Goal: Task Accomplishment & Management: Manage account settings

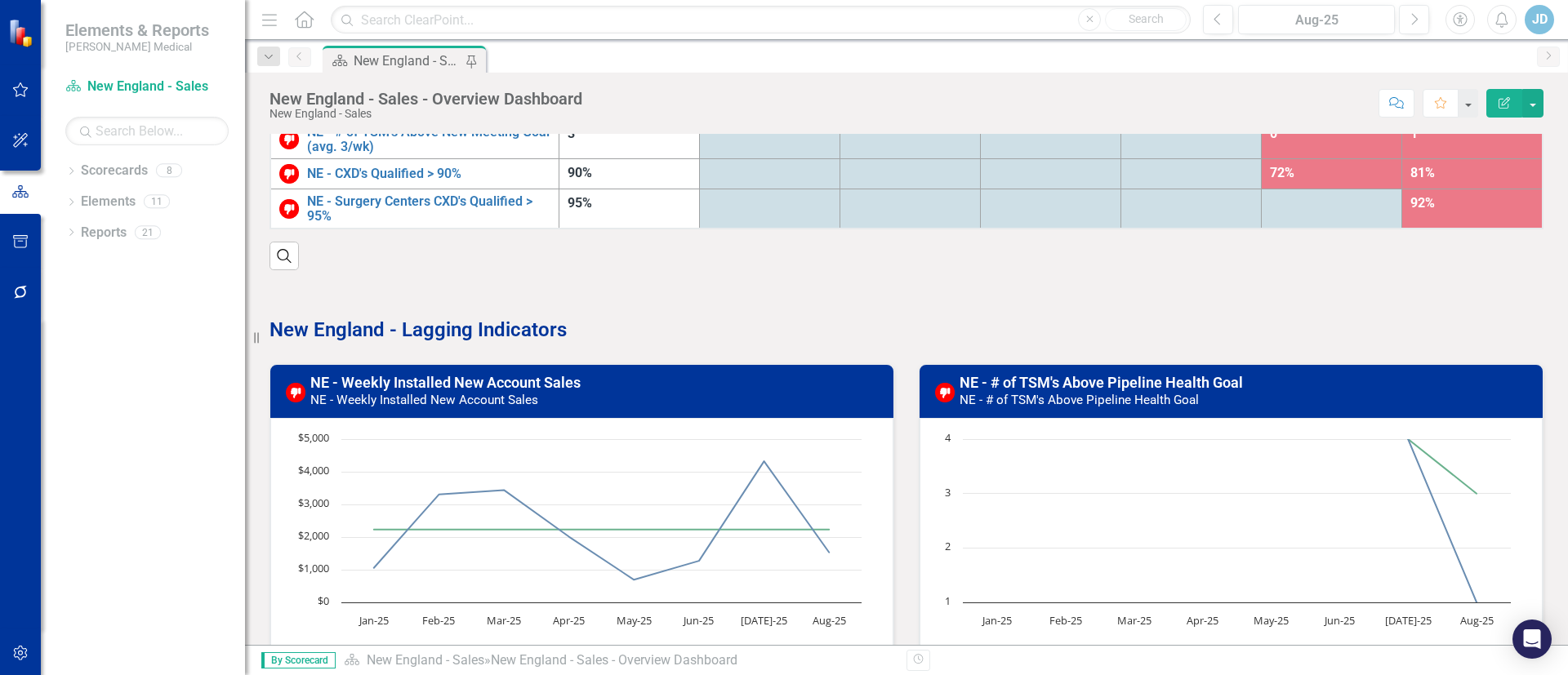
scroll to position [245, 0]
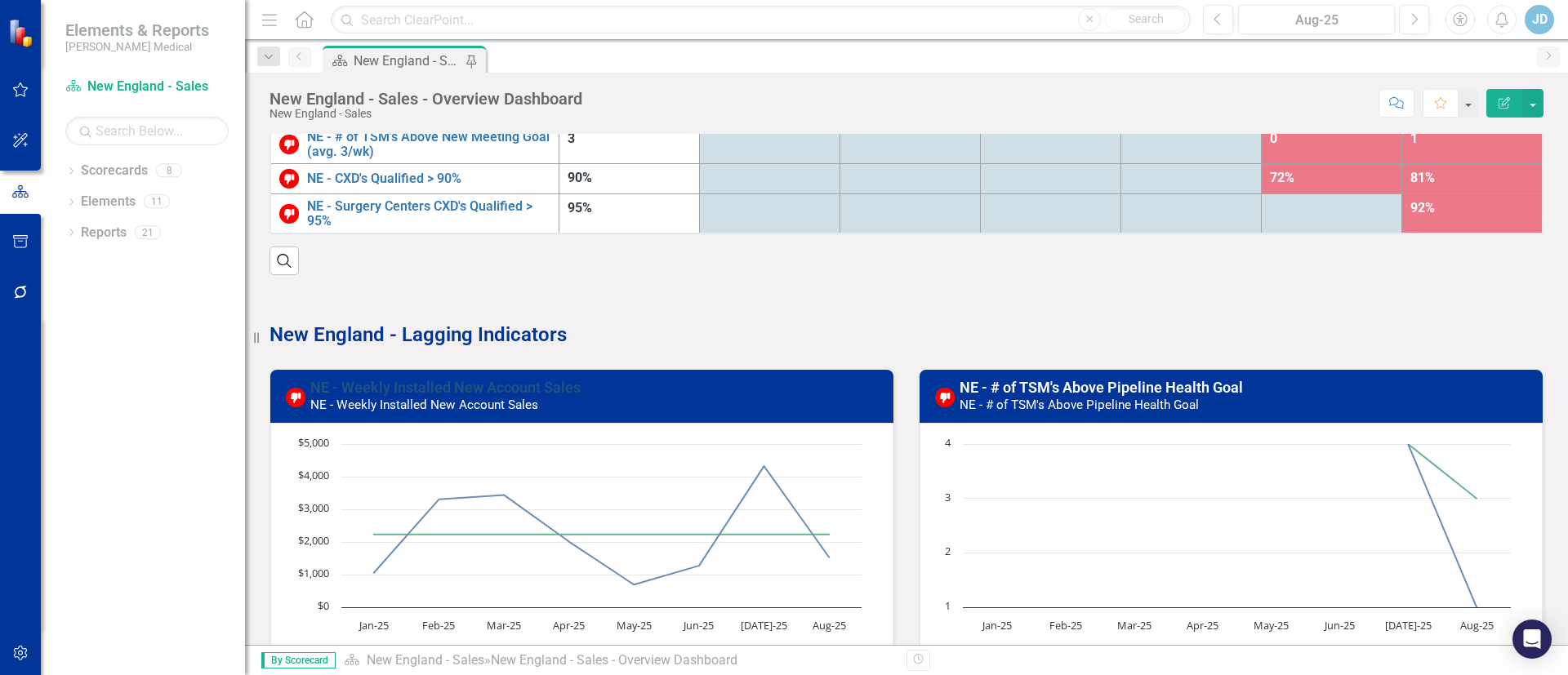
click at [460, 392] on link "NE - Weekly Installed New Account Sales" at bounding box center [445, 387] width 270 height 17
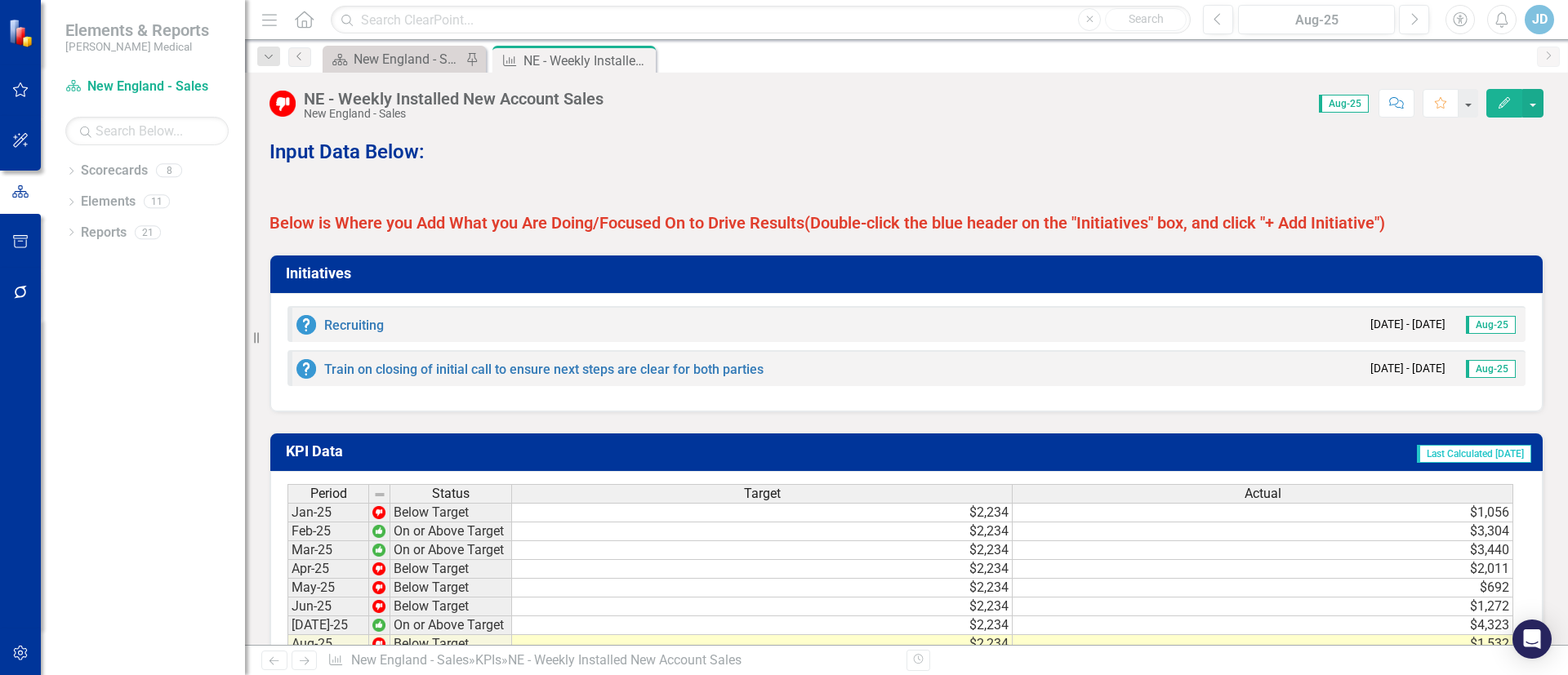
scroll to position [1023, 0]
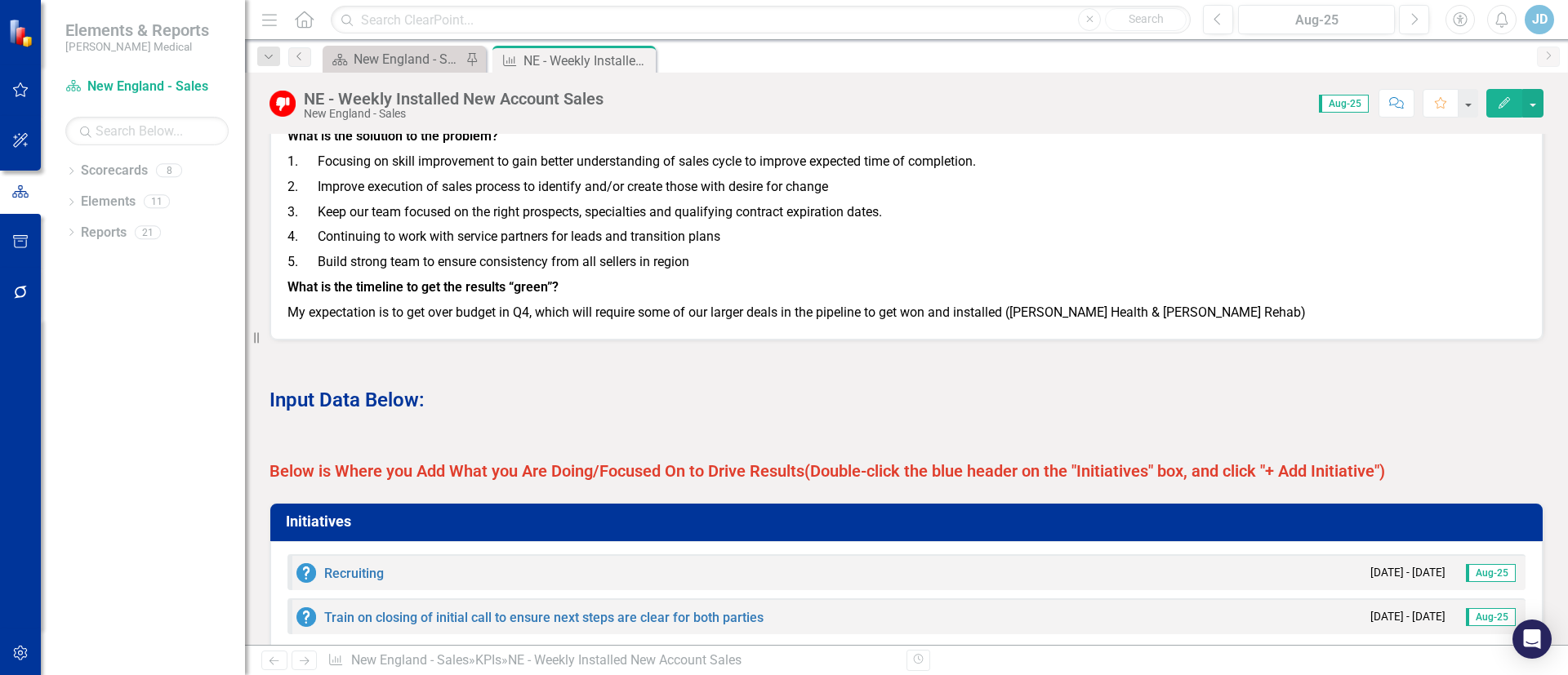
click at [1509, 108] on icon "Edit" at bounding box center [1503, 103] width 14 height 12
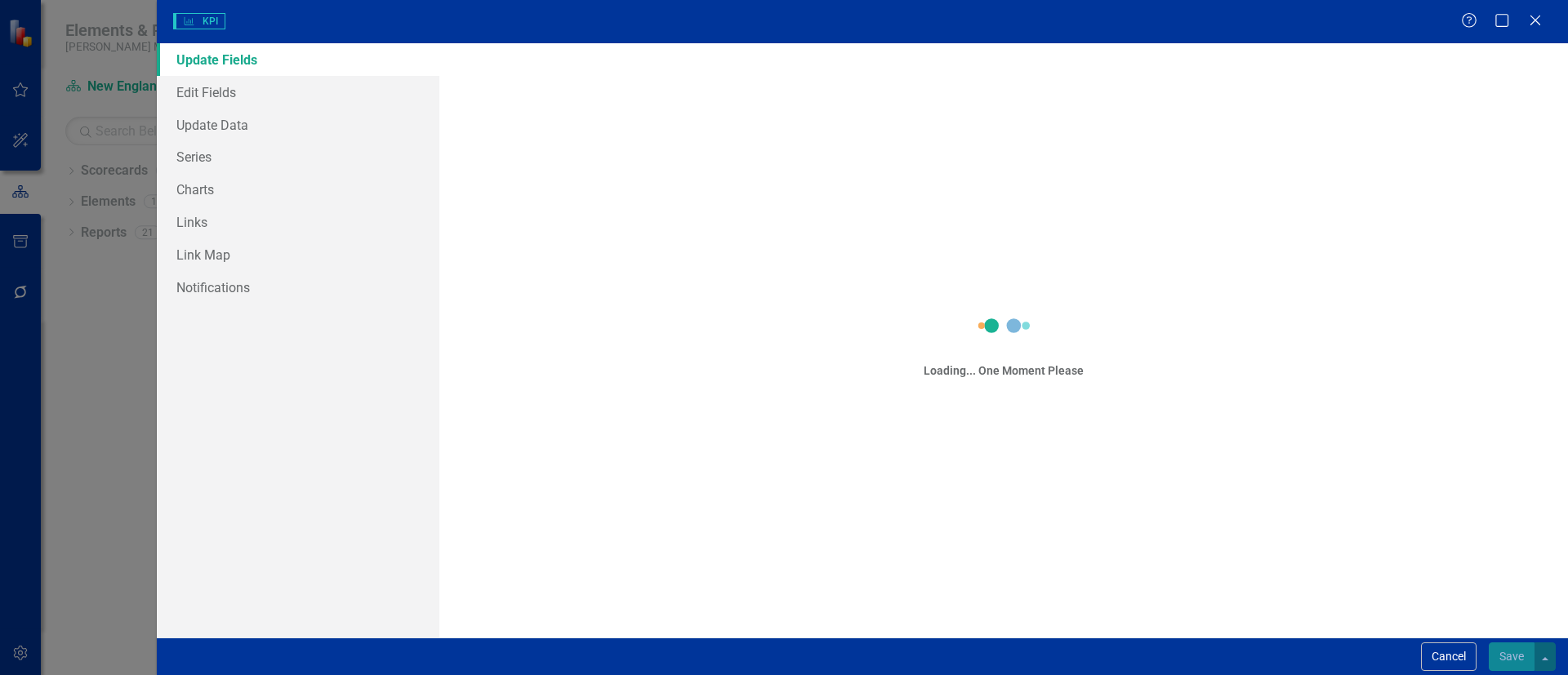
click at [1461, 18] on div "KPI KPI" at bounding box center [817, 21] width 1288 height 16
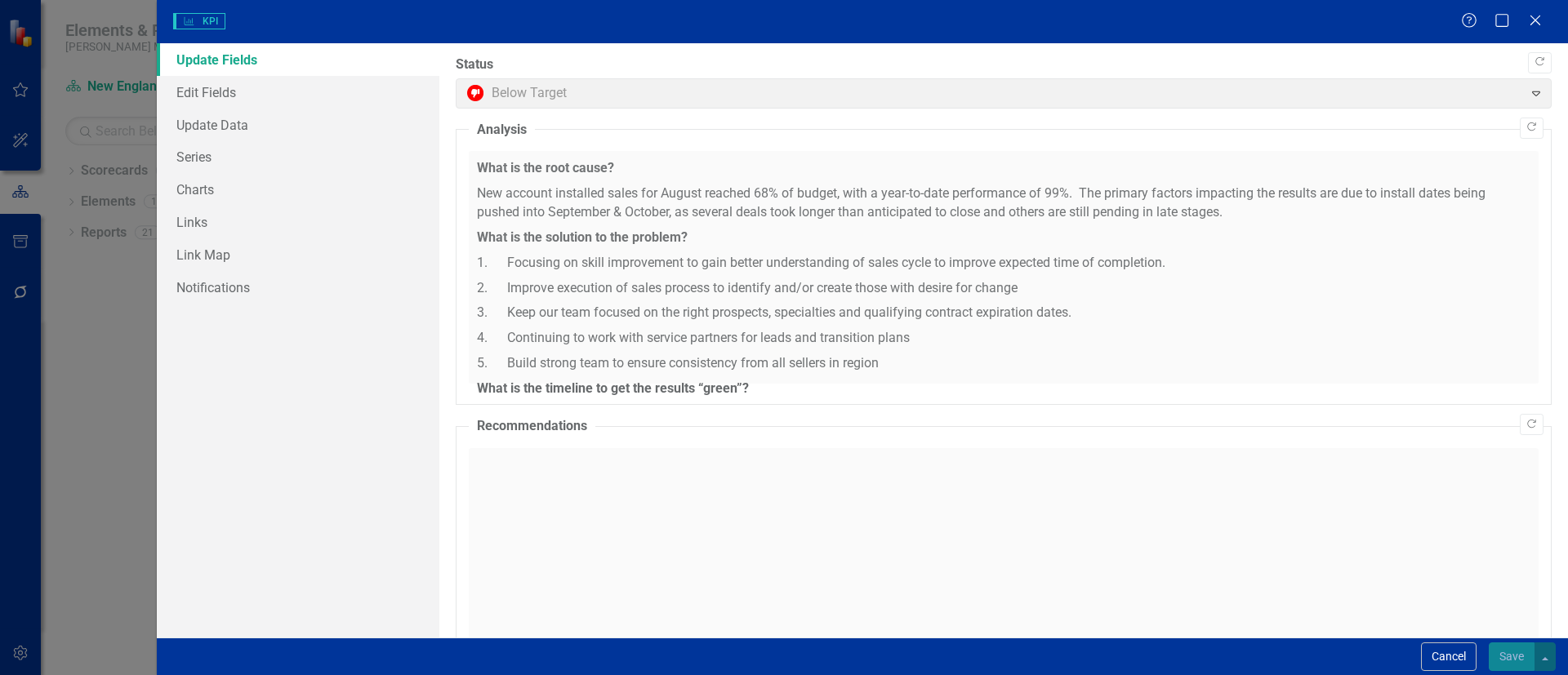
click at [1107, 448] on div at bounding box center [1004, 564] width 1070 height 233
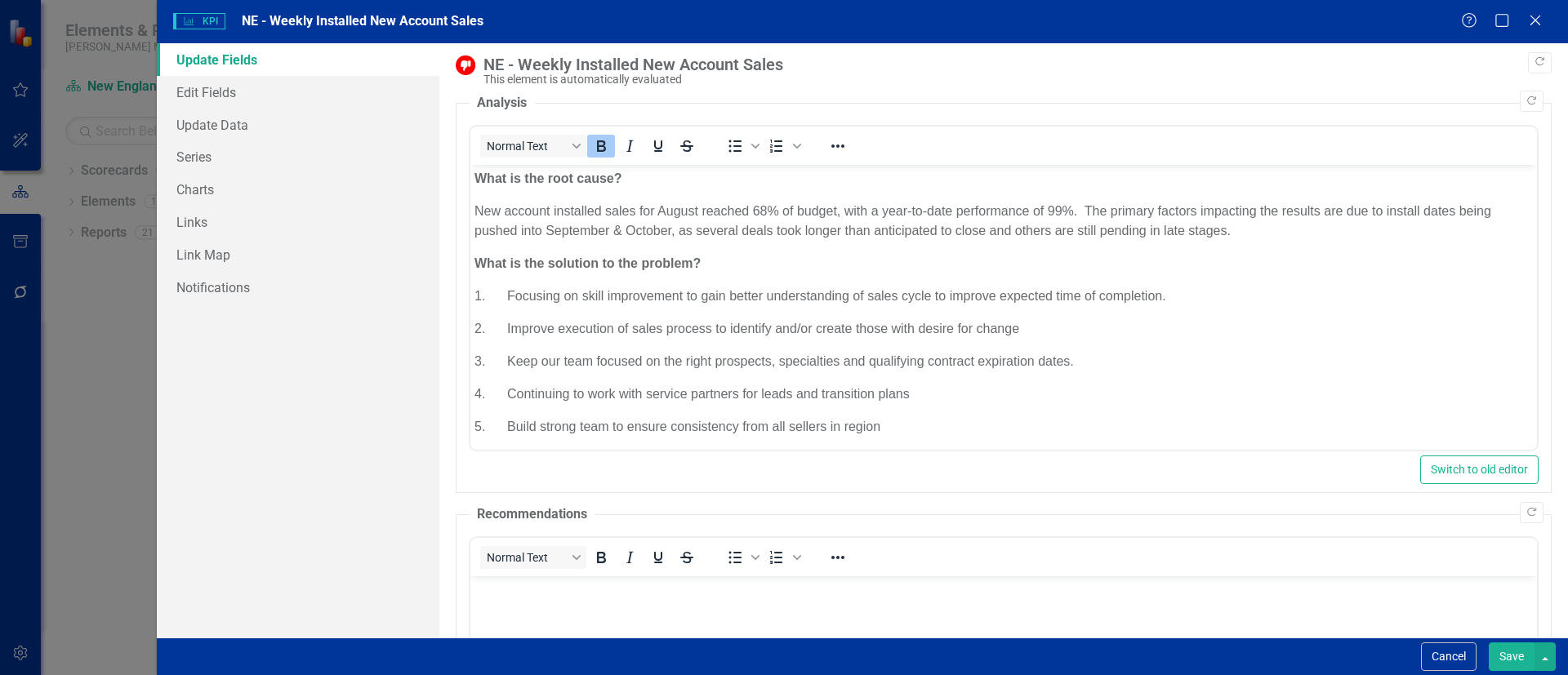
scroll to position [0, 0]
click at [575, 333] on p "2. Improve execution of sales process to identify and/or create those with desi…" at bounding box center [1003, 329] width 1058 height 19
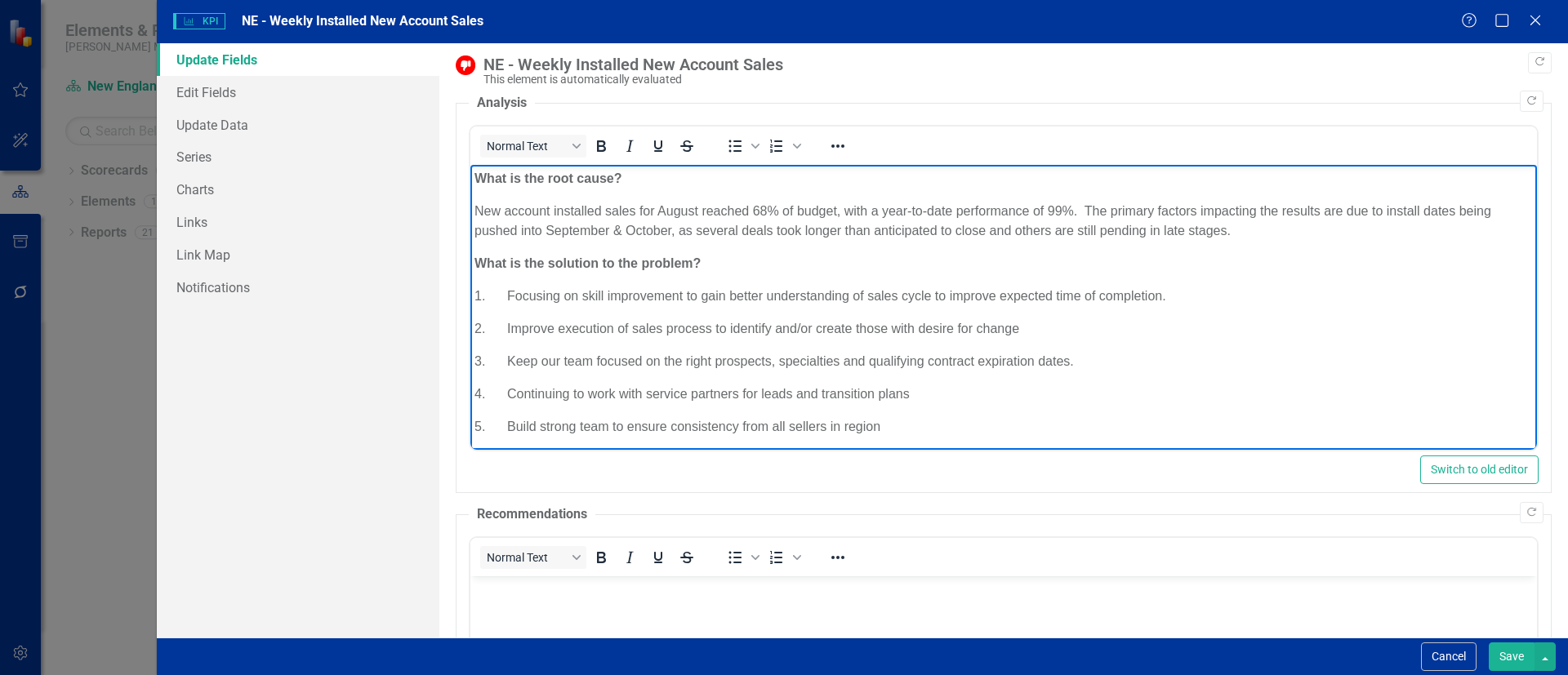
click at [644, 328] on p "2. Improve execution of sales process to identify and/or create those with desi…" at bounding box center [1003, 329] width 1058 height 19
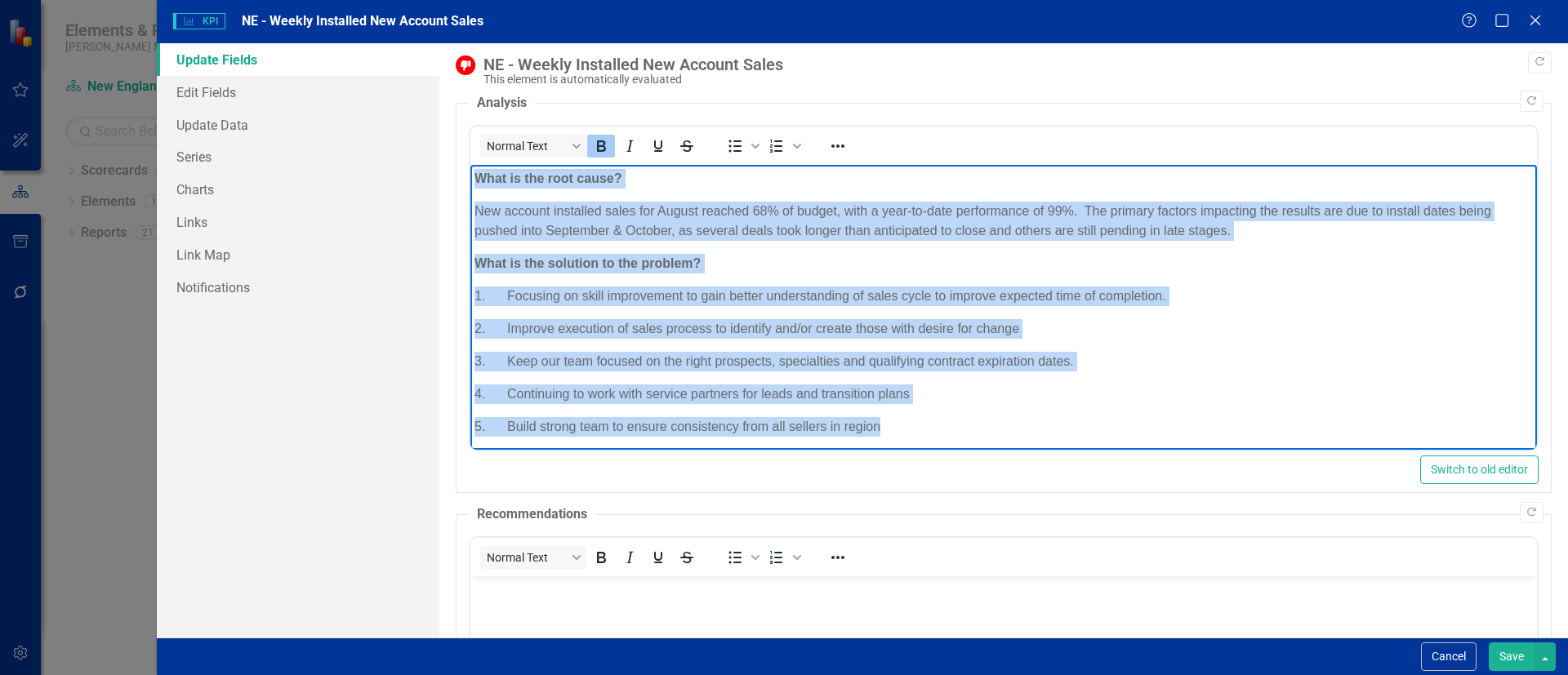
drag, startPoint x: 928, startPoint y: 427, endPoint x: 935, endPoint y: 333, distance: 94.3
click at [469, 165] on html "What is the root cause? New account installed sales for August reached 68% of b…" at bounding box center [1003, 341] width 1067 height 354
drag, startPoint x: 611, startPoint y: 257, endPoint x: 1381, endPoint y: 372, distance: 778.5
click at [1381, 372] on body "What is the root cause? New account installed sales for August reached 68% of b…" at bounding box center [1003, 341] width 1067 height 354
click at [1382, 371] on p "3. Keep our team focused on the right prospects, specialties and qualifying con…" at bounding box center [1003, 361] width 1058 height 19
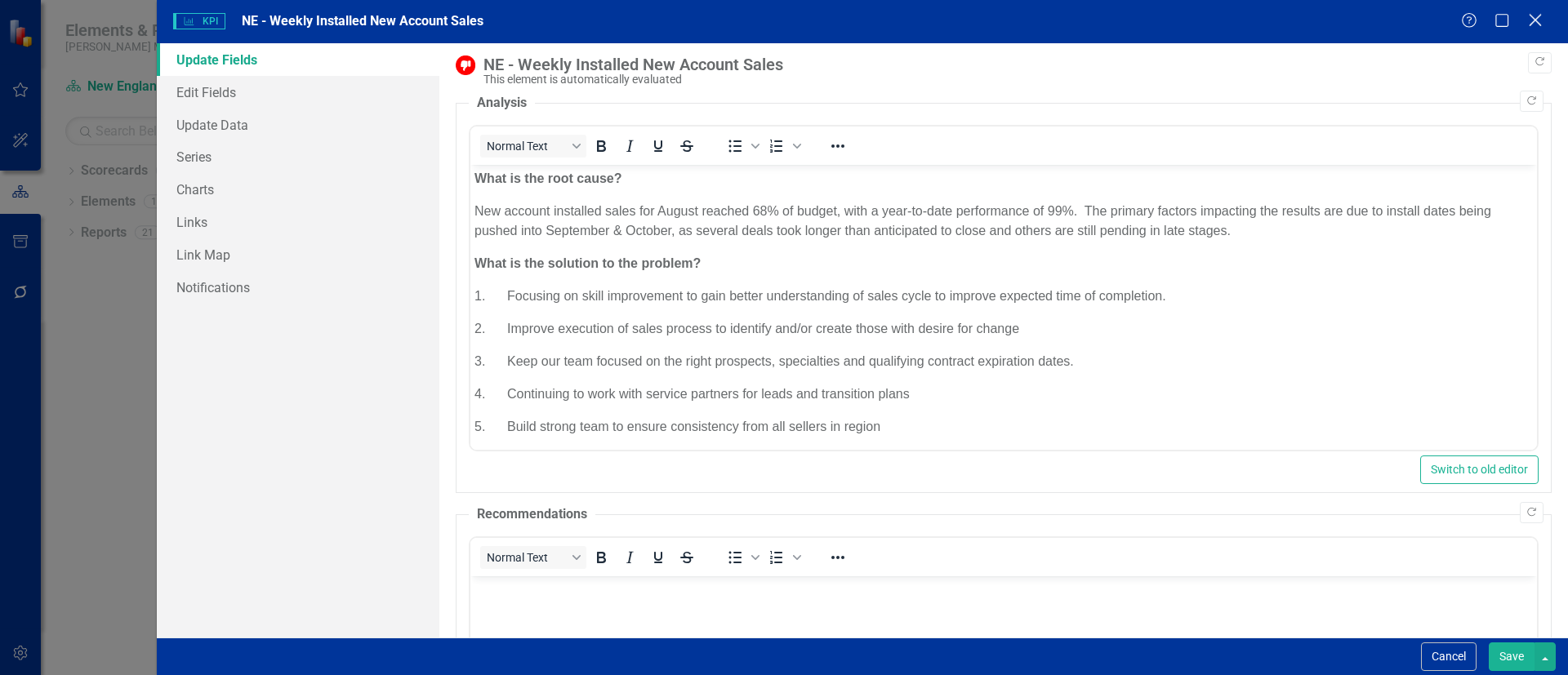
click at [1541, 20] on icon "Close" at bounding box center [1534, 20] width 20 height 15
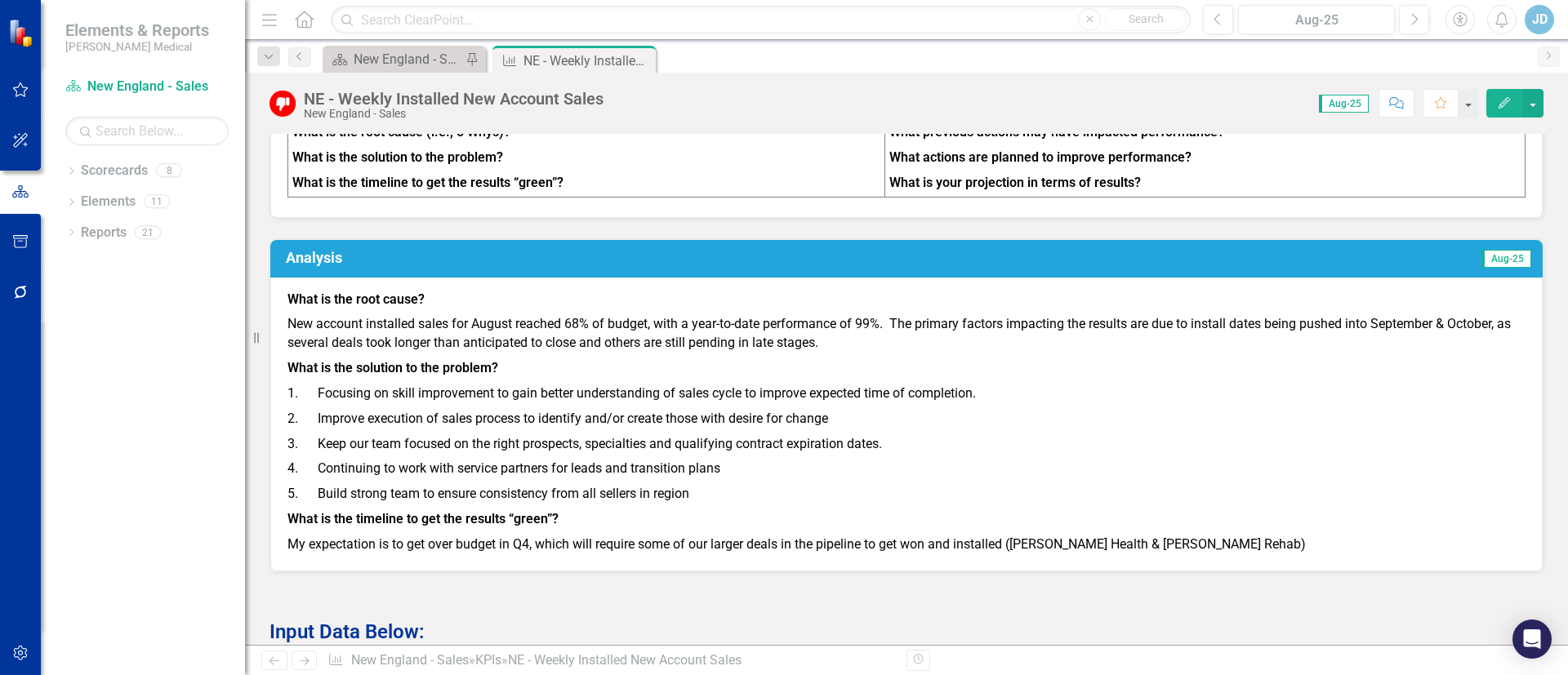
scroll to position [979, 0]
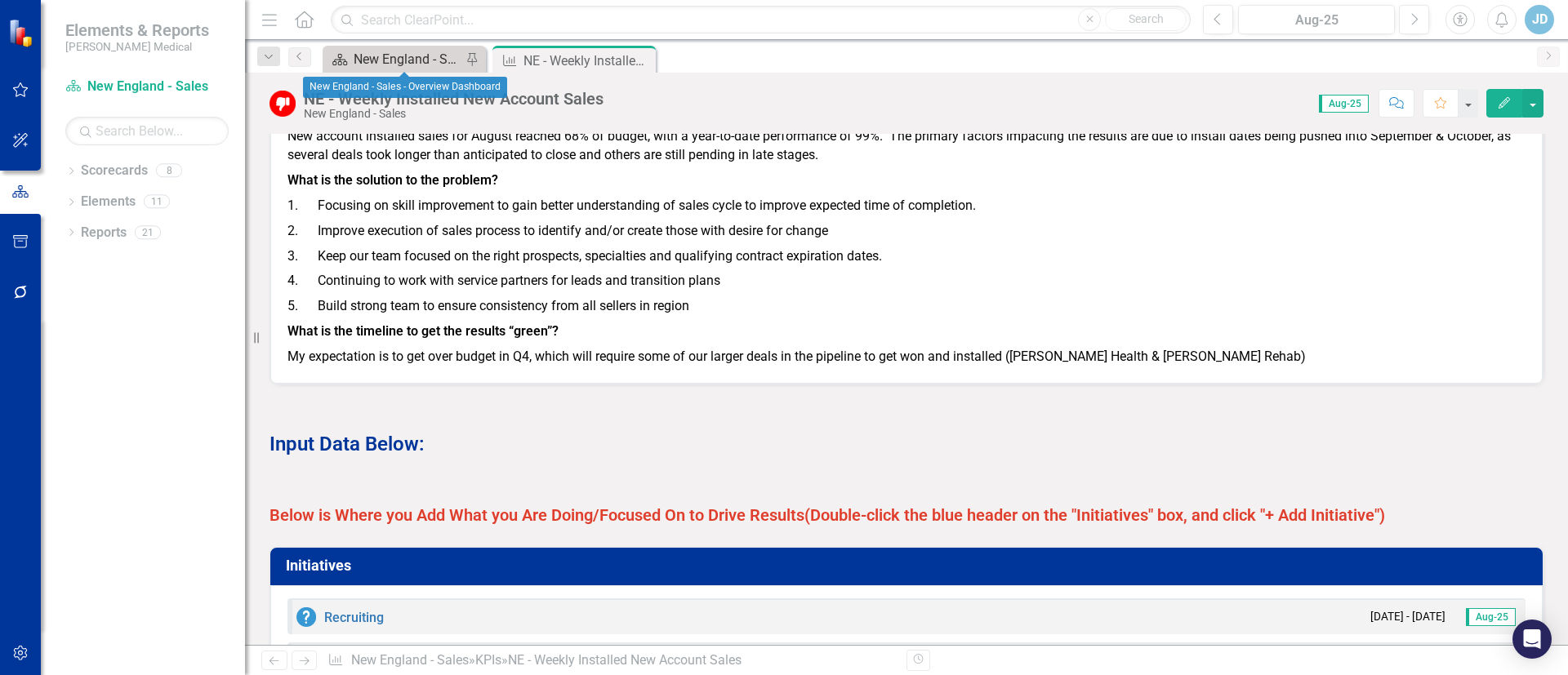
drag, startPoint x: 407, startPoint y: 66, endPoint x: 420, endPoint y: 64, distance: 13.2
click at [412, 64] on div "New England - Sales - Overview Dashboard" at bounding box center [407, 59] width 108 height 20
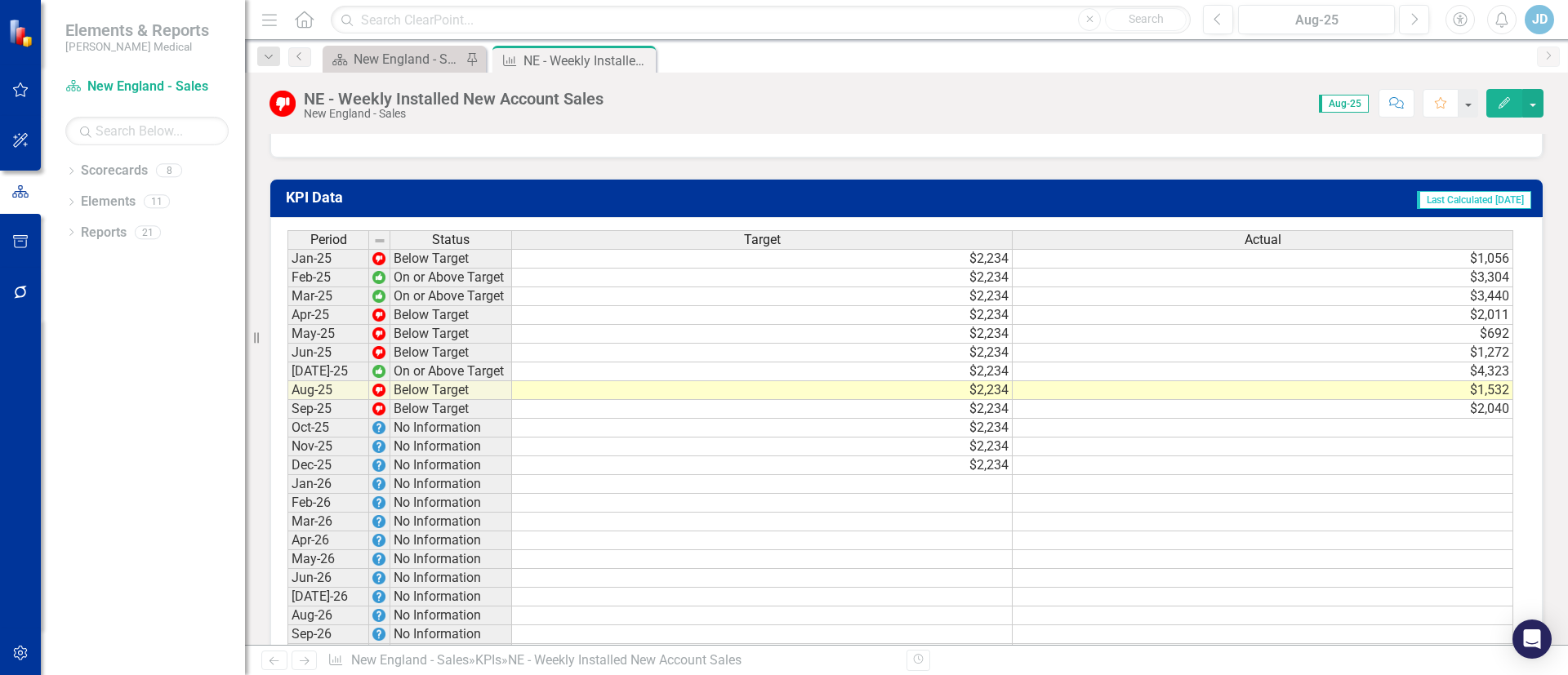
scroll to position [1268, 0]
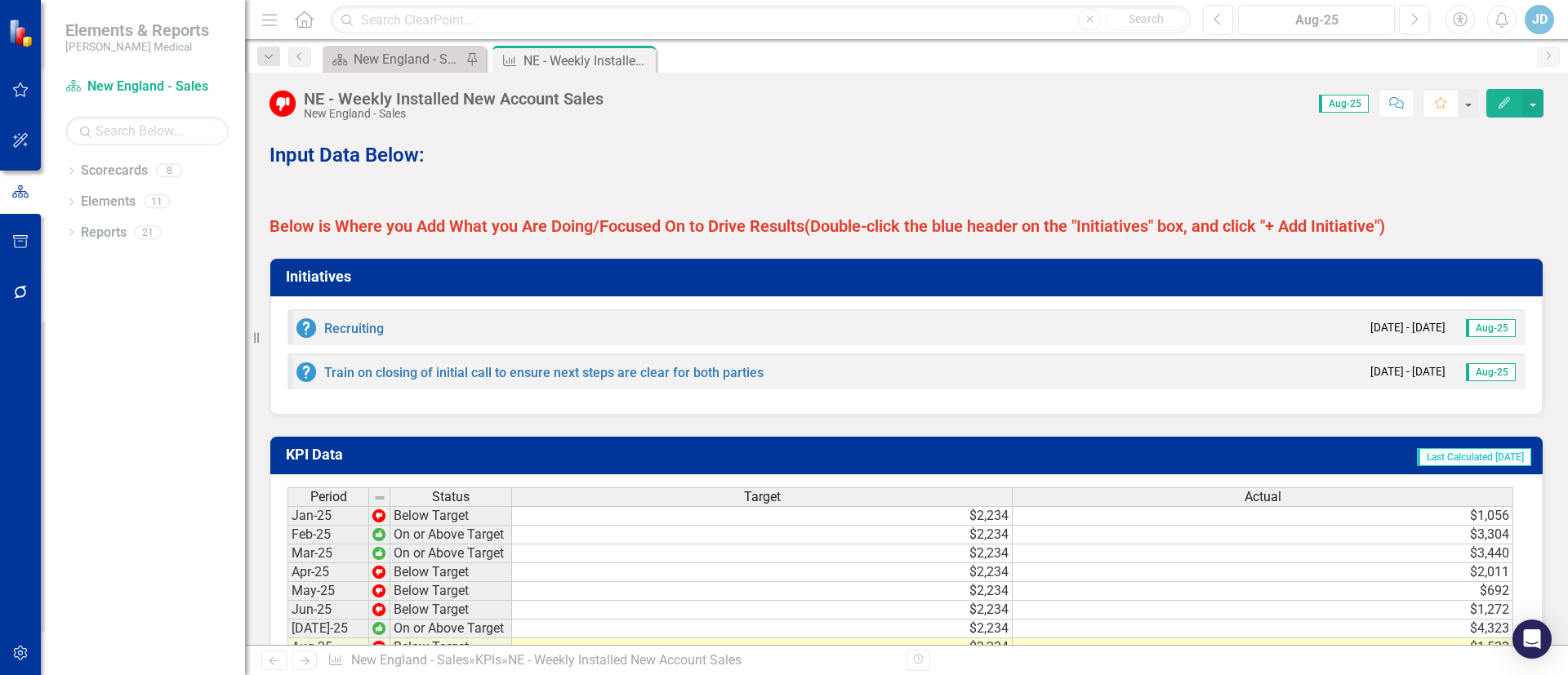
click at [1490, 337] on span "Aug-25" at bounding box center [1491, 328] width 50 height 18
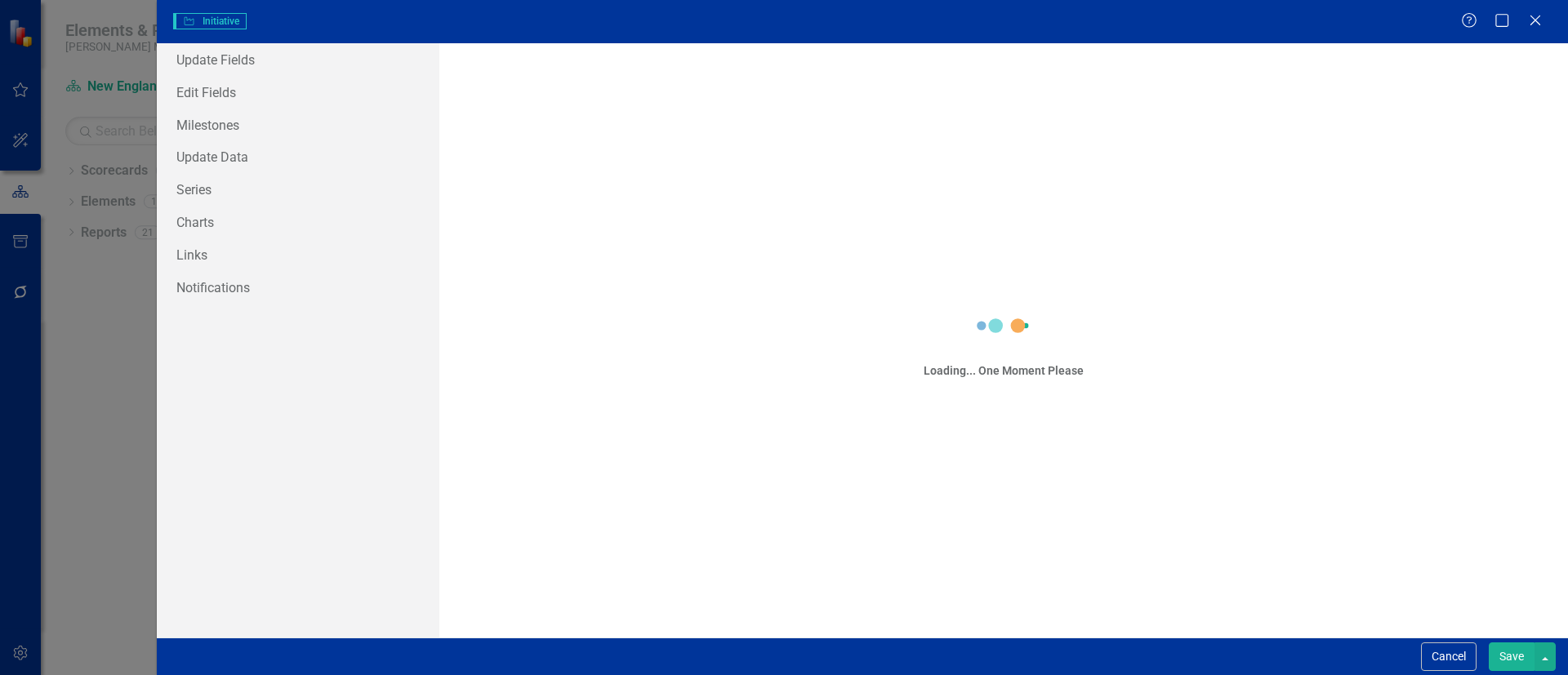
click at [1494, 342] on div "Initiative Initiative Help Maximize Close Update Fields Edit Fields Milestones …" at bounding box center [784, 337] width 1568 height 675
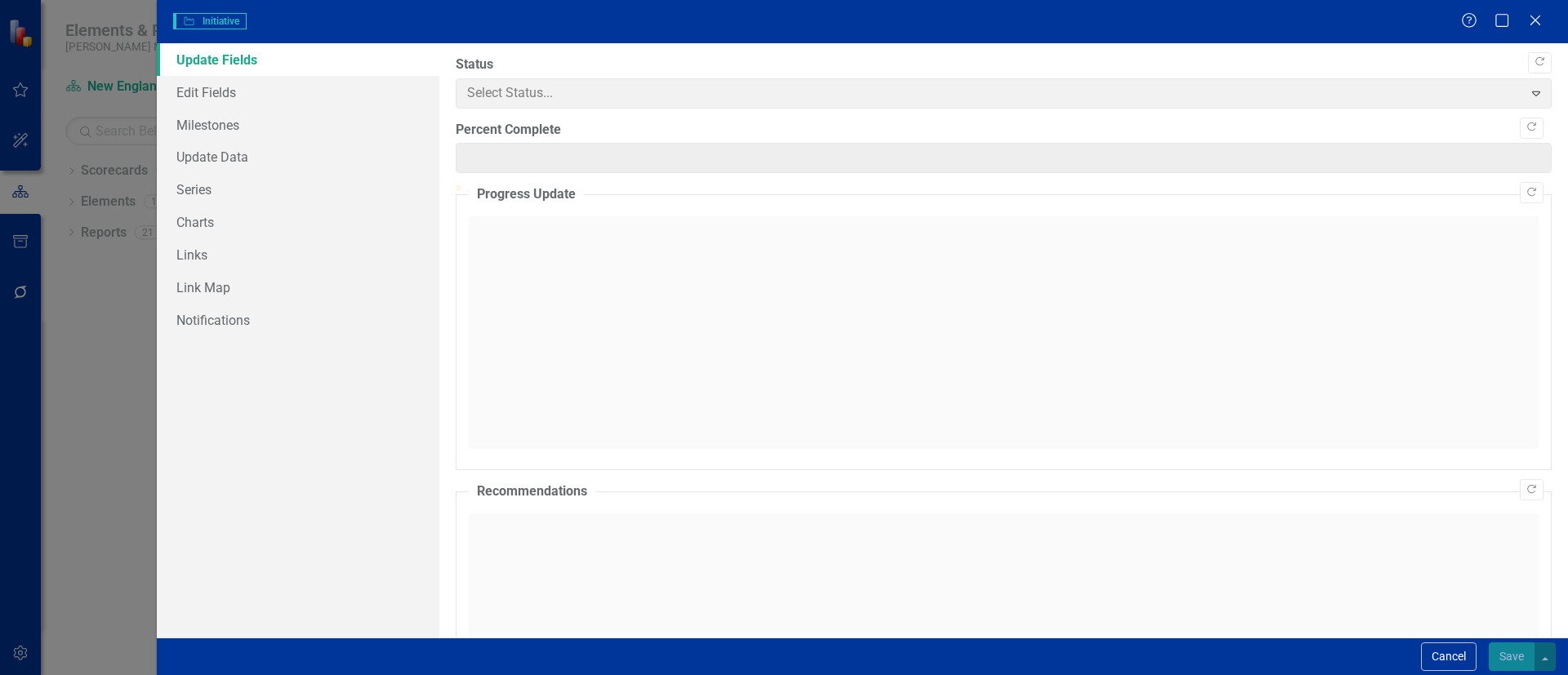
type input "90"
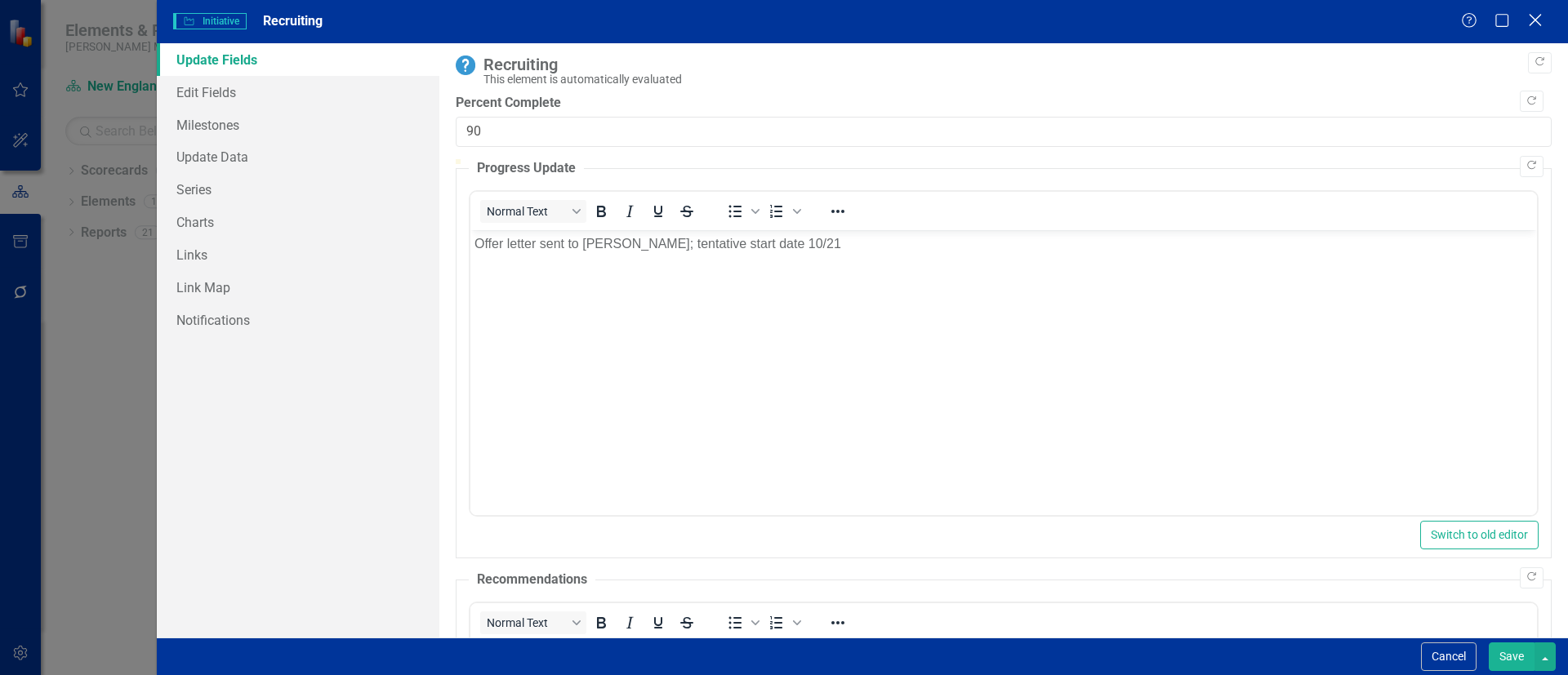
scroll to position [0, 0]
click at [1532, 25] on icon "Close" at bounding box center [1534, 20] width 20 height 15
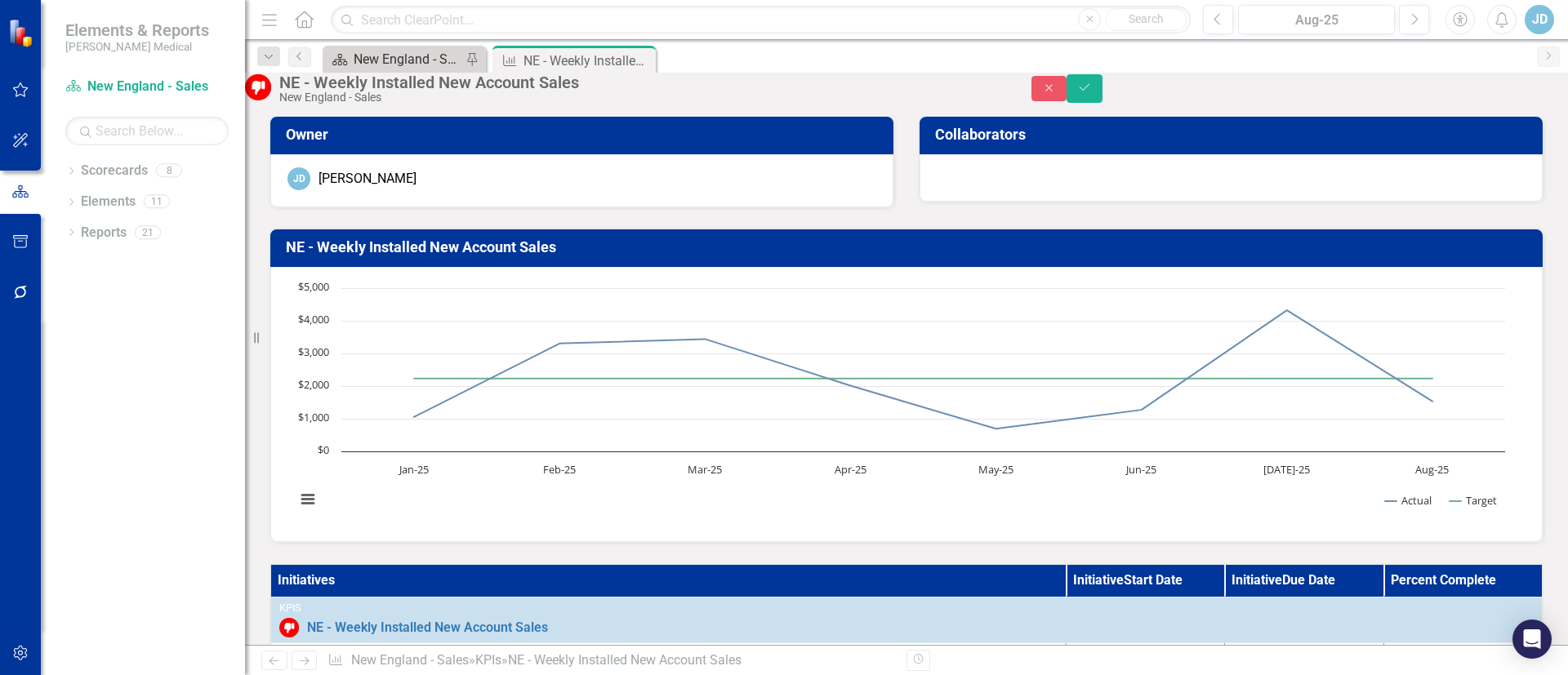
click at [370, 55] on div "New England - Sales - Overview Dashboard" at bounding box center [407, 59] width 108 height 20
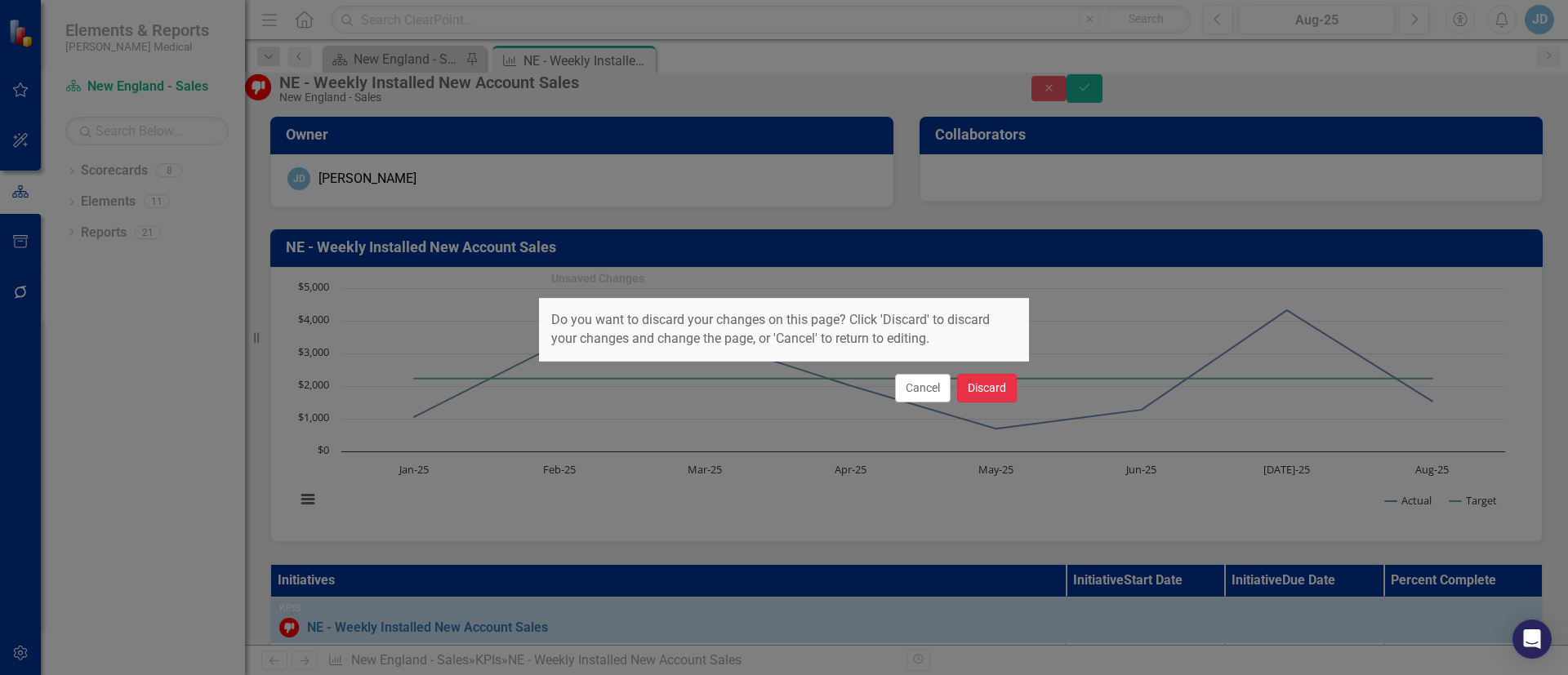
click at [995, 388] on button "Discard" at bounding box center [987, 388] width 60 height 29
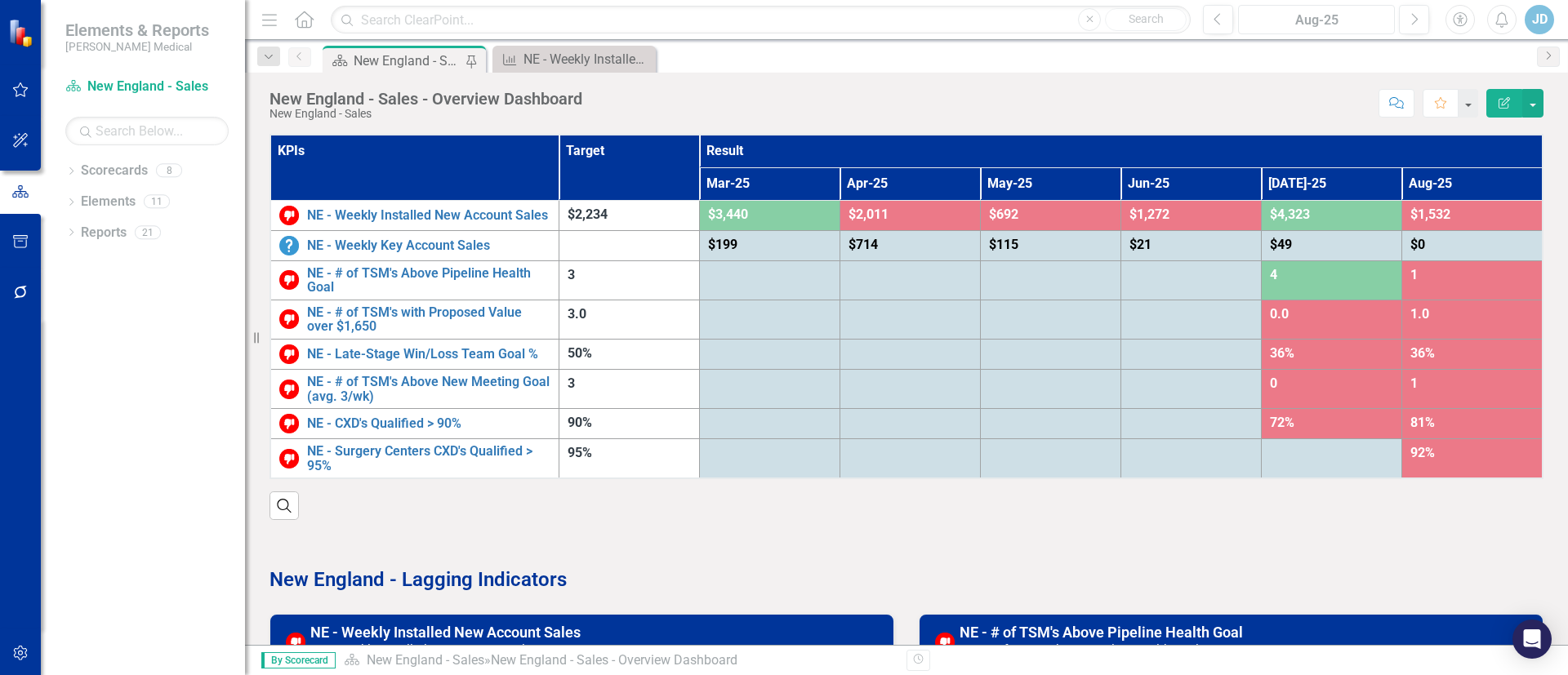
click at [1334, 26] on div "Aug-25" at bounding box center [1316, 20] width 146 height 19
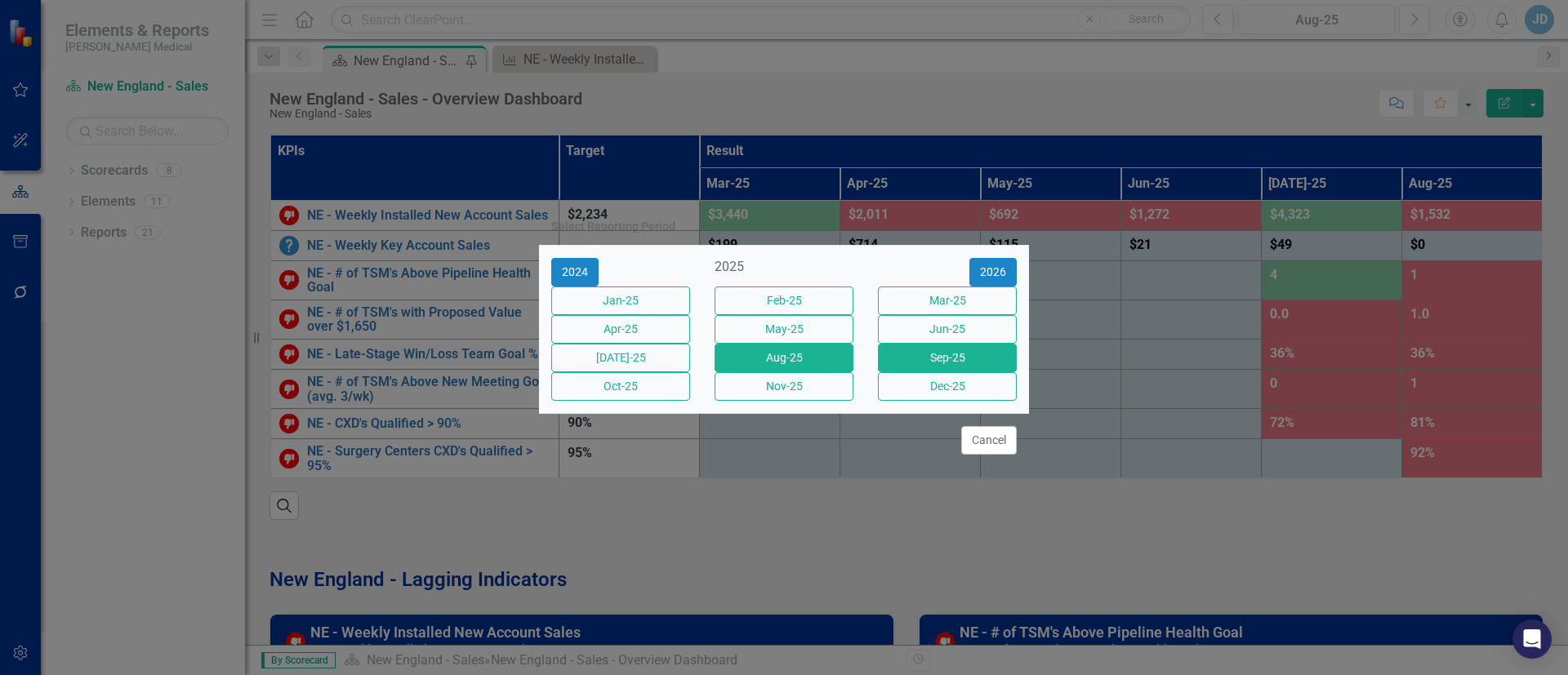
click at [930, 369] on button "Sep-25" at bounding box center [947, 358] width 139 height 29
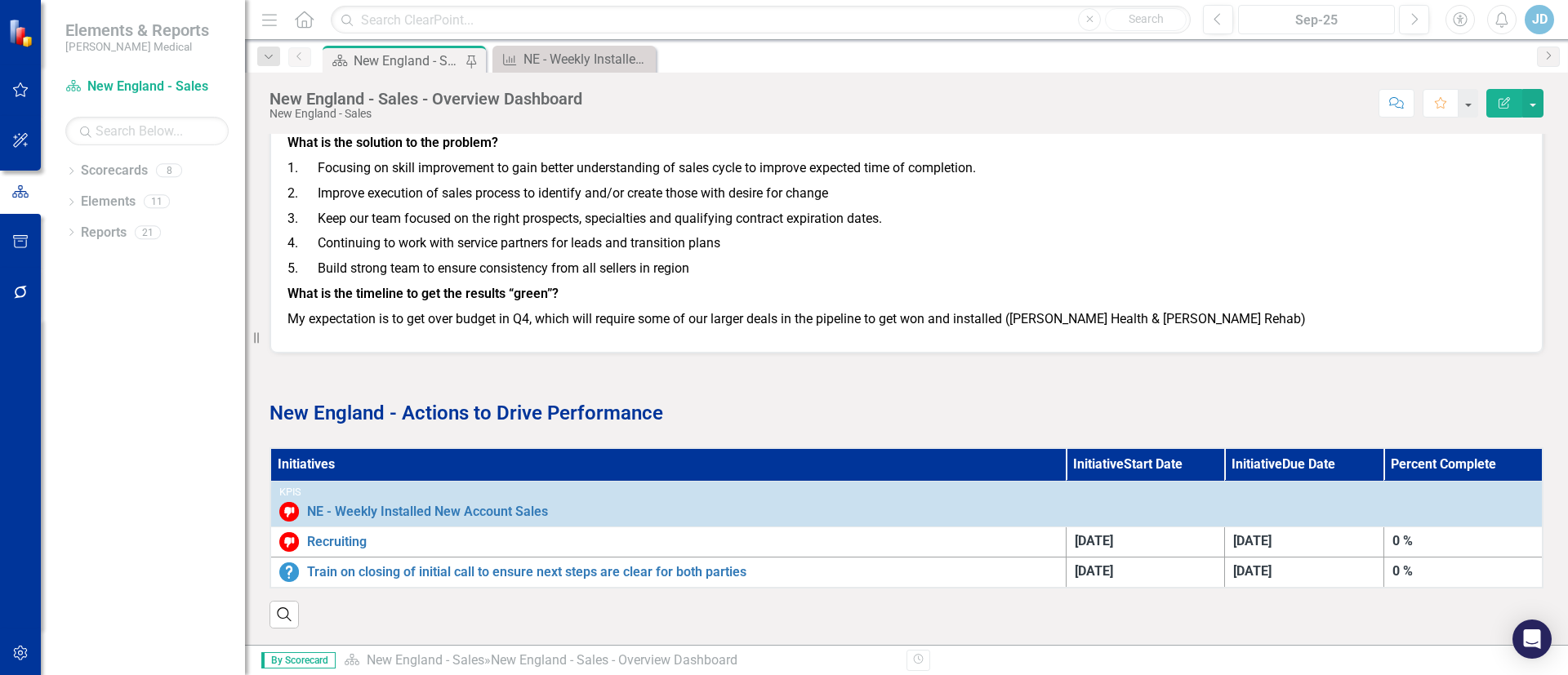
scroll to position [1680, 0]
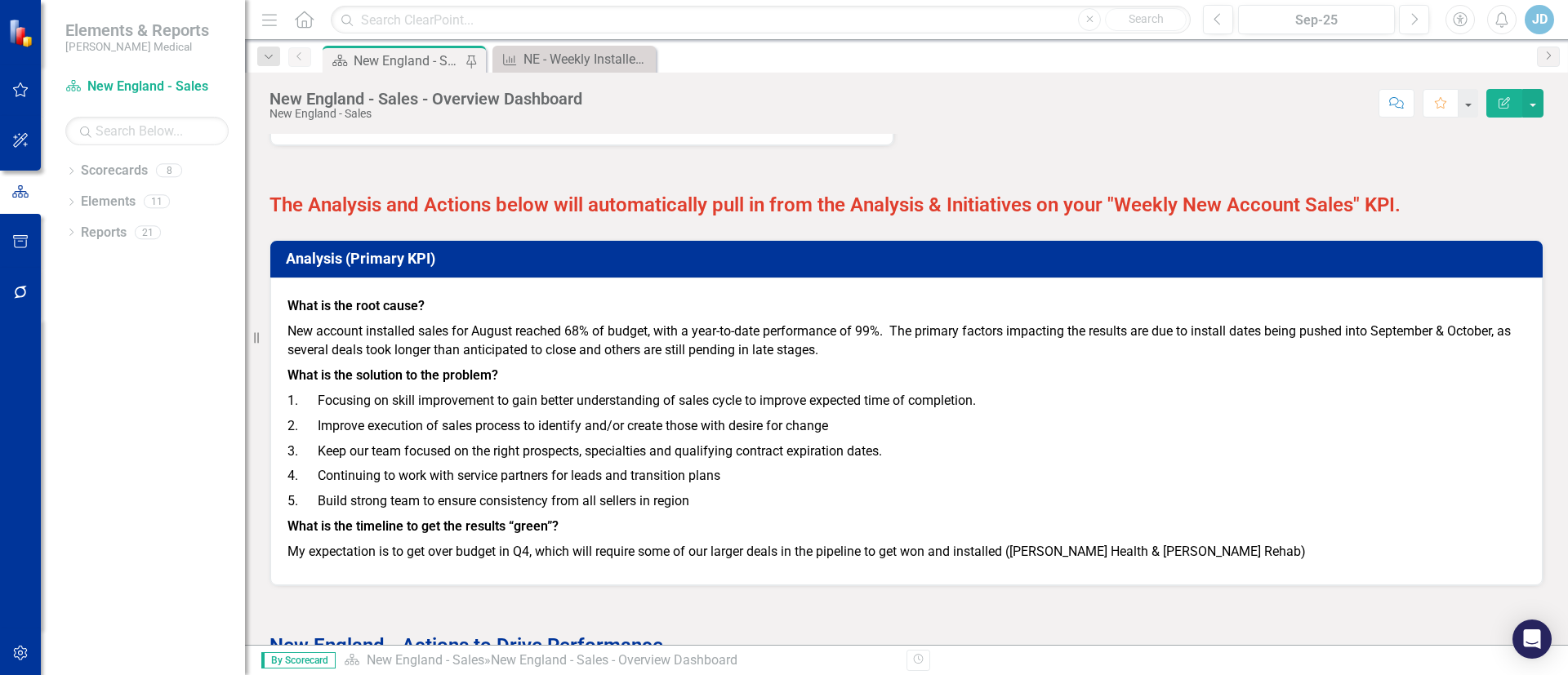
click at [975, 513] on p "5. Build strong team to ensure consistency from all sellers in region" at bounding box center [907, 501] width 1238 height 25
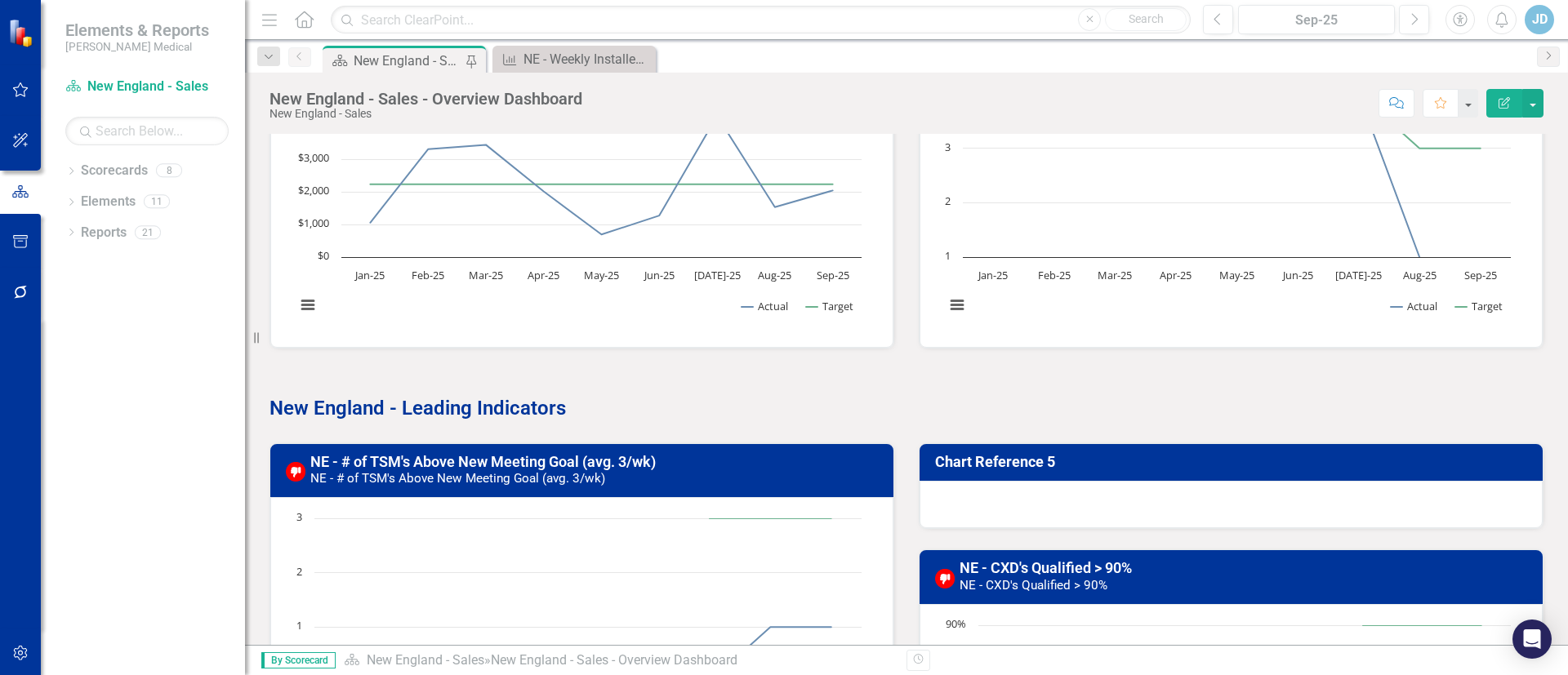
scroll to position [333, 0]
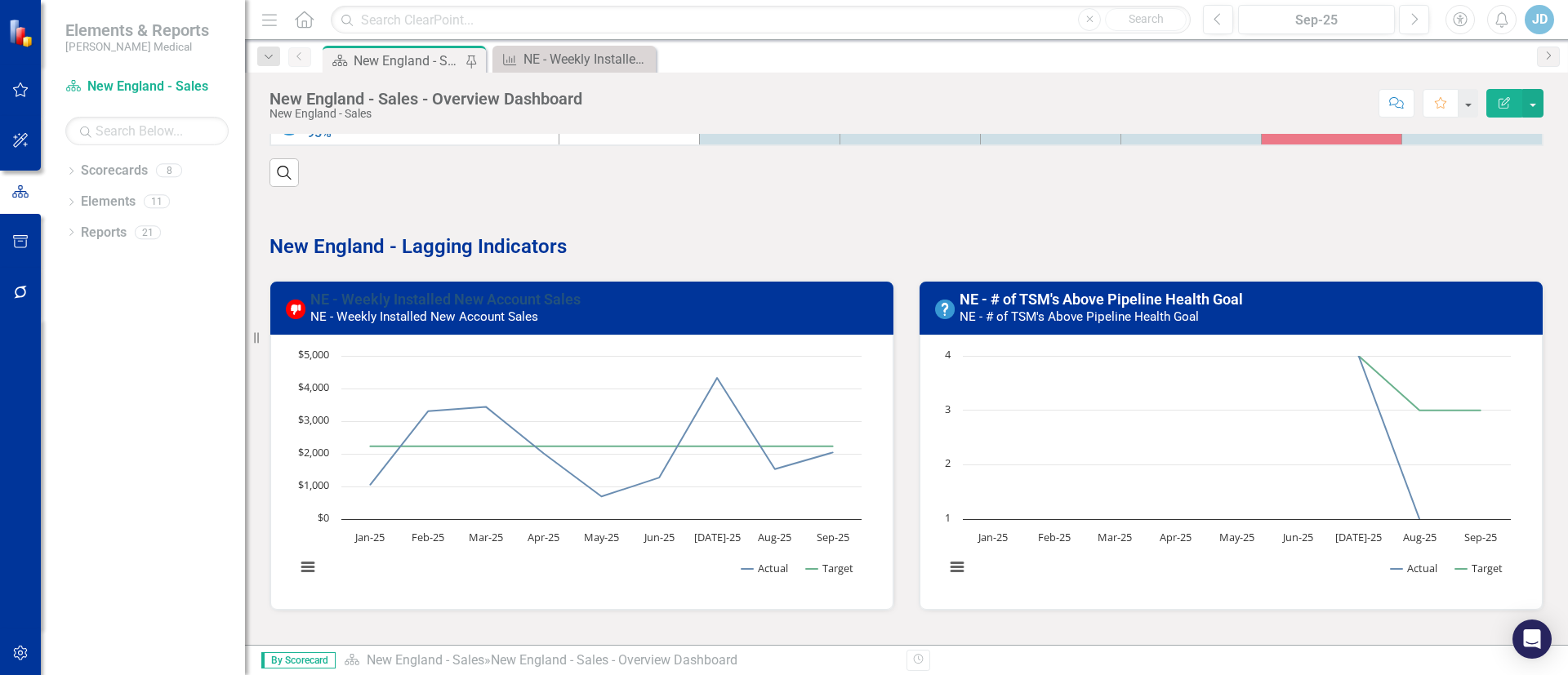
click at [451, 299] on link "NE - Weekly Installed New Account Sales" at bounding box center [445, 299] width 270 height 17
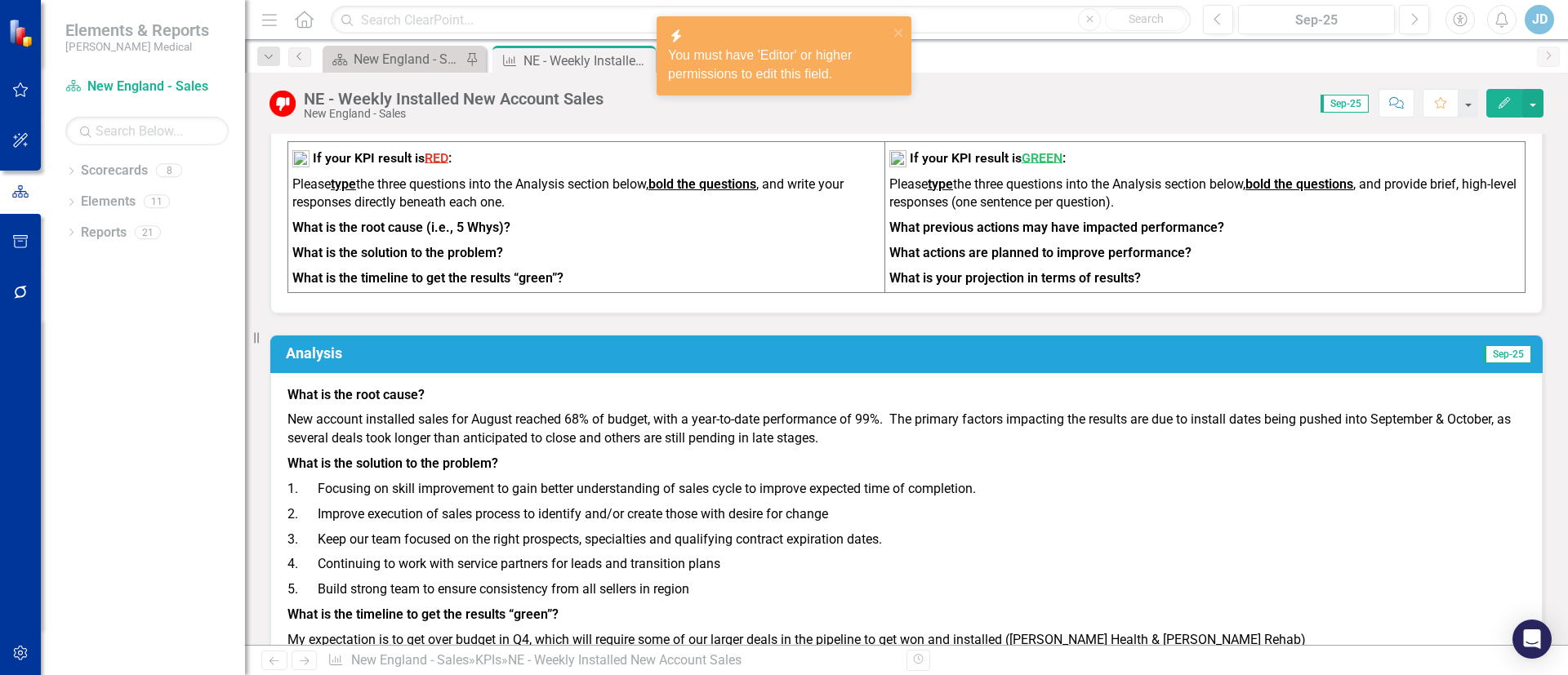
scroll to position [735, 0]
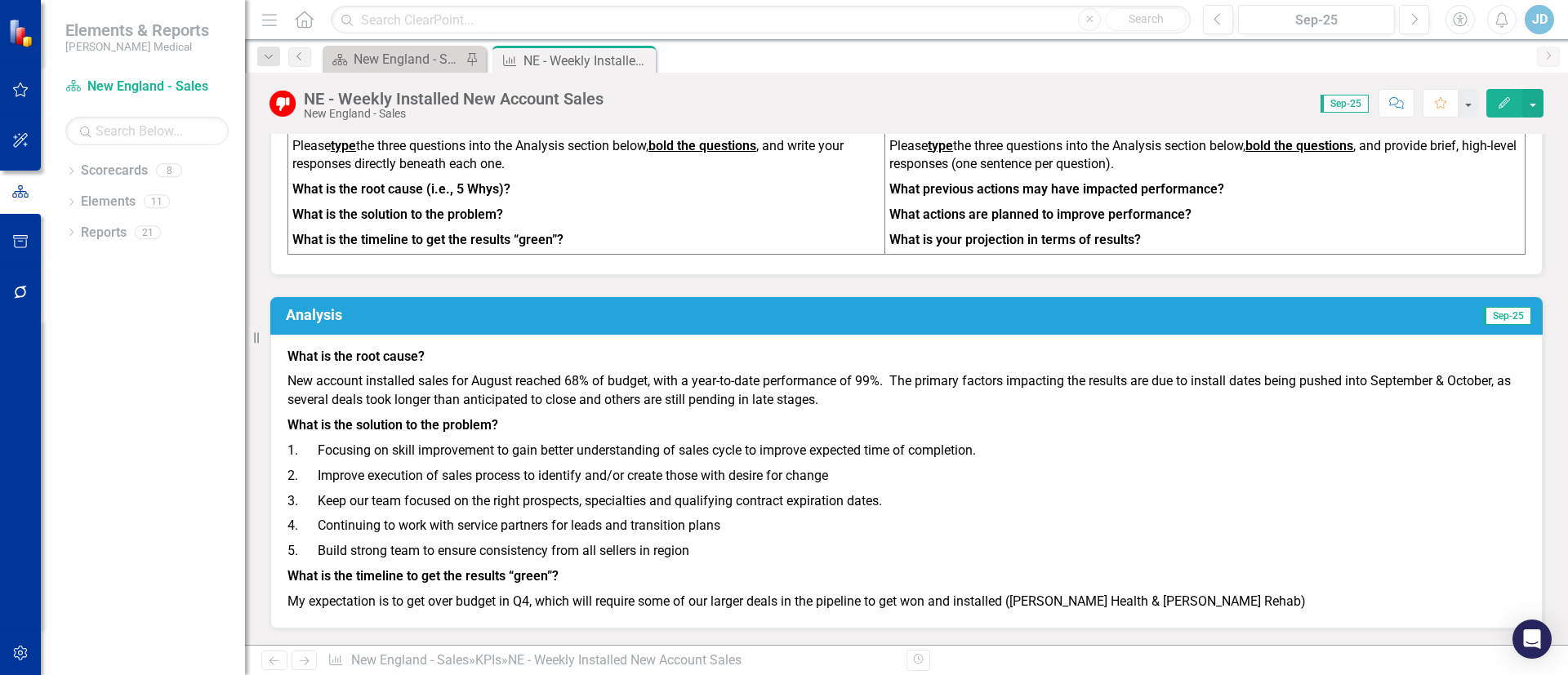
click at [315, 323] on h3 "Analysis" at bounding box center [617, 314] width 661 height 16
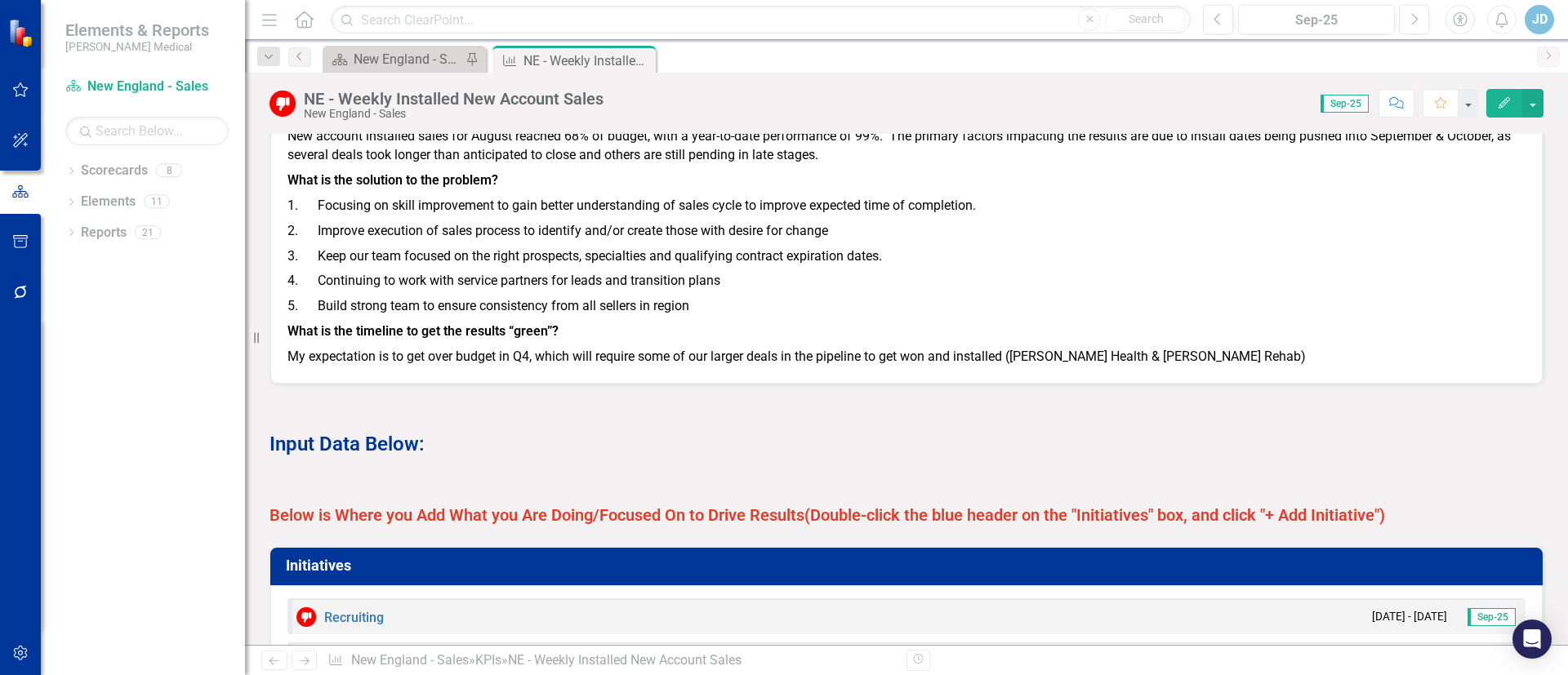
click at [712, 207] on p "1. Focusing on skill improvement to gain better understanding of sales cycle to…" at bounding box center [907, 206] width 1238 height 25
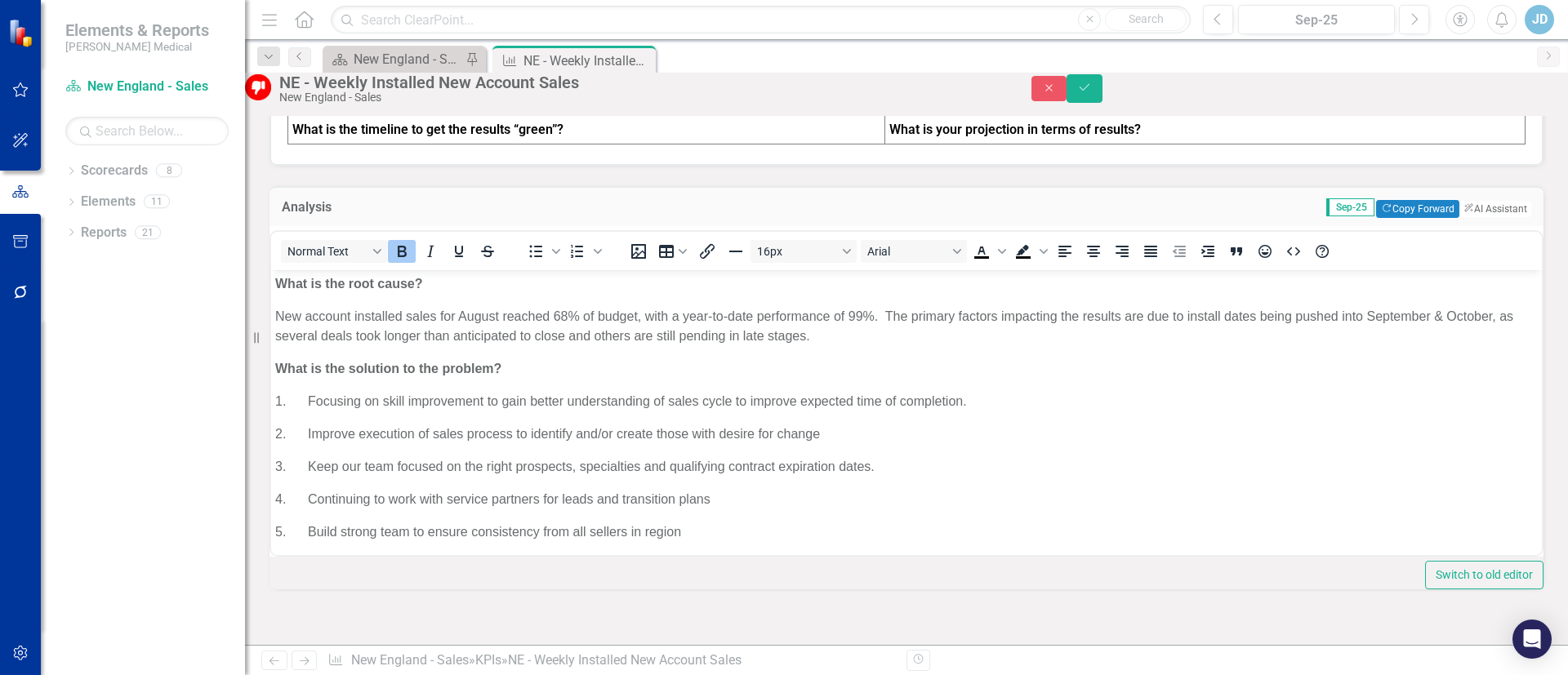
scroll to position [858, 0]
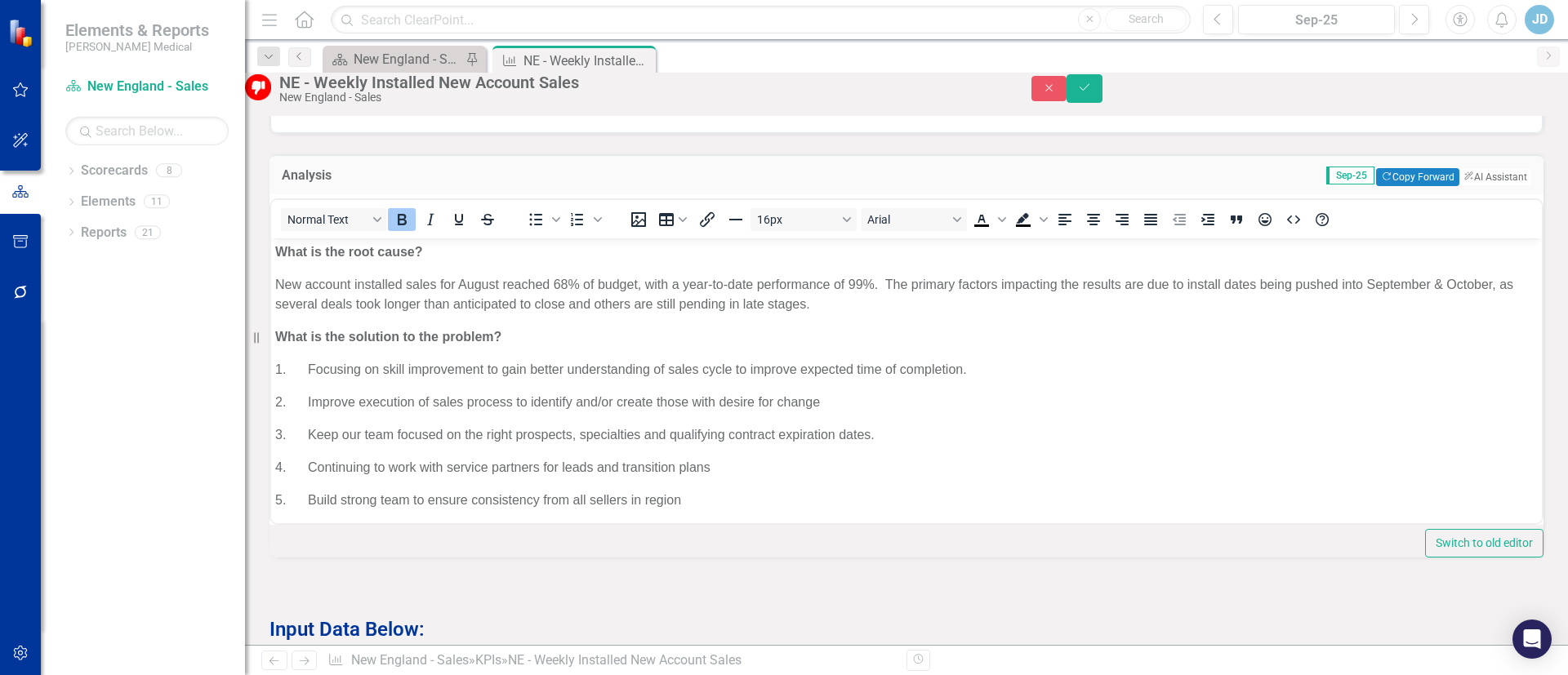
drag, startPoint x: 496, startPoint y: 285, endPoint x: 520, endPoint y: 257, distance: 36.9
click at [498, 283] on p "New account installed sales for August reached 68% of budget, with a year-to-da…" at bounding box center [906, 293] width 1263 height 40
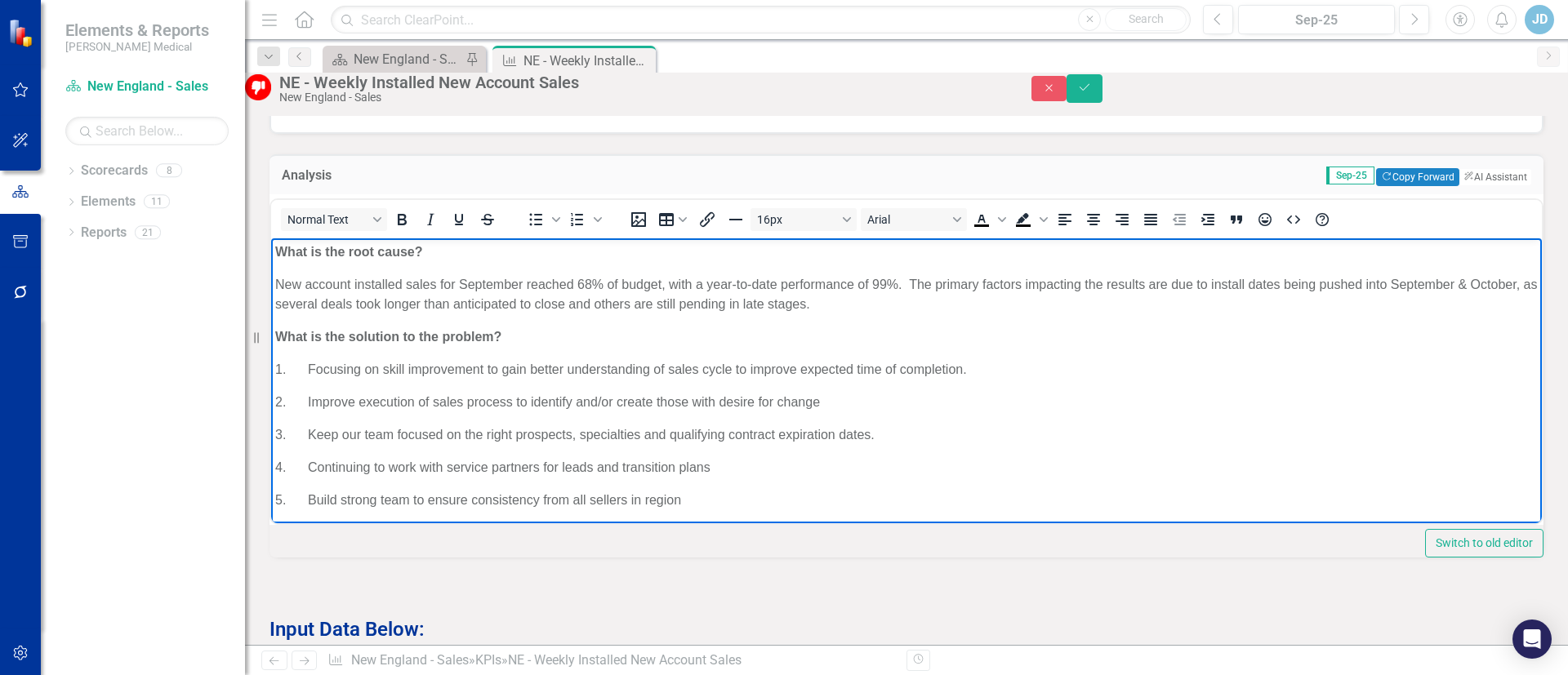
click at [591, 282] on p "New account installed sales for September reached 68% of budget, with a year-to…" at bounding box center [906, 293] width 1263 height 40
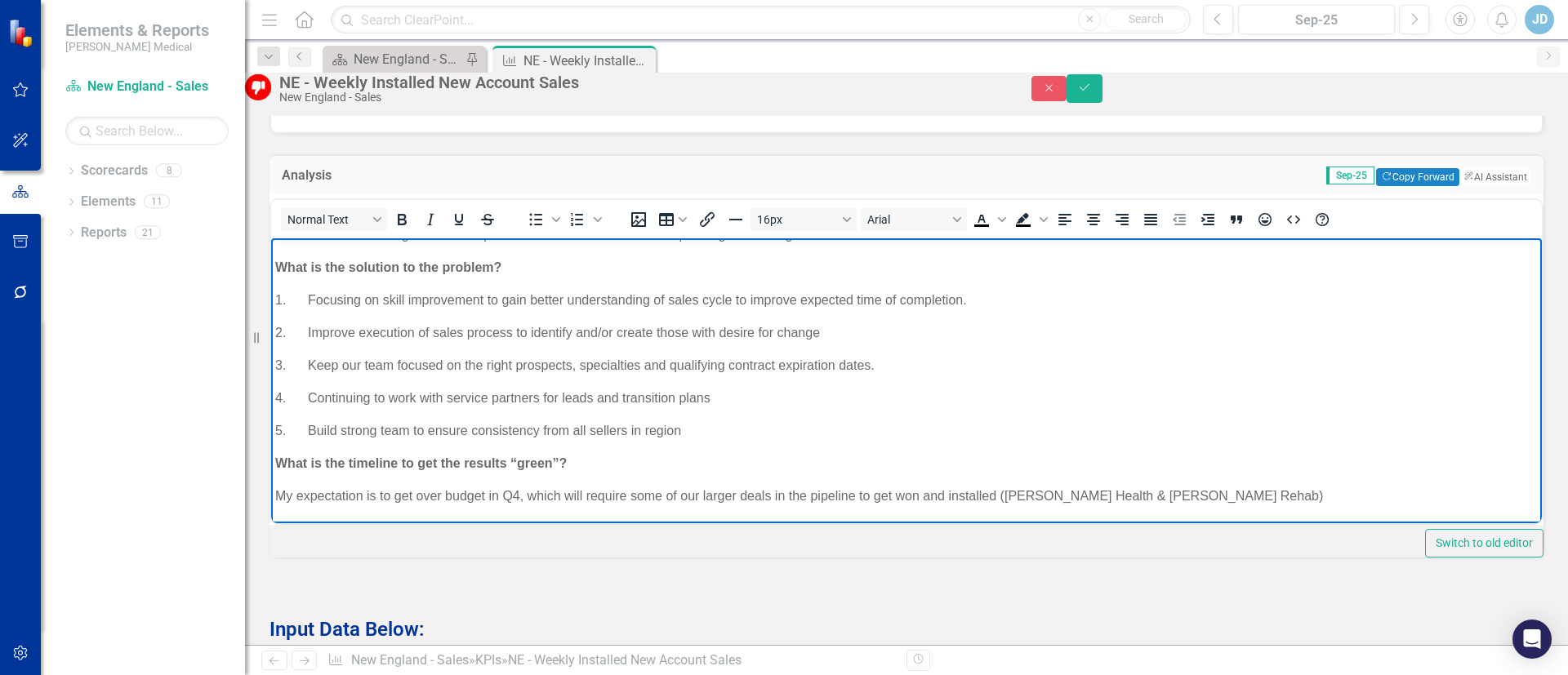
click at [1258, 500] on p "My expectation is to get over budget in Q4, which will require some of our larg…" at bounding box center [906, 495] width 1263 height 19
drag, startPoint x: 699, startPoint y: 491, endPoint x: 713, endPoint y: 458, distance: 35.8
click at [699, 490] on p "My expectation is to get over budget in Q4, which will require some of our larg…" at bounding box center [906, 495] width 1263 height 19
click at [1039, 486] on p "My expectation is to get over budget in Q4, which will require some of the larg…" at bounding box center [906, 495] width 1263 height 19
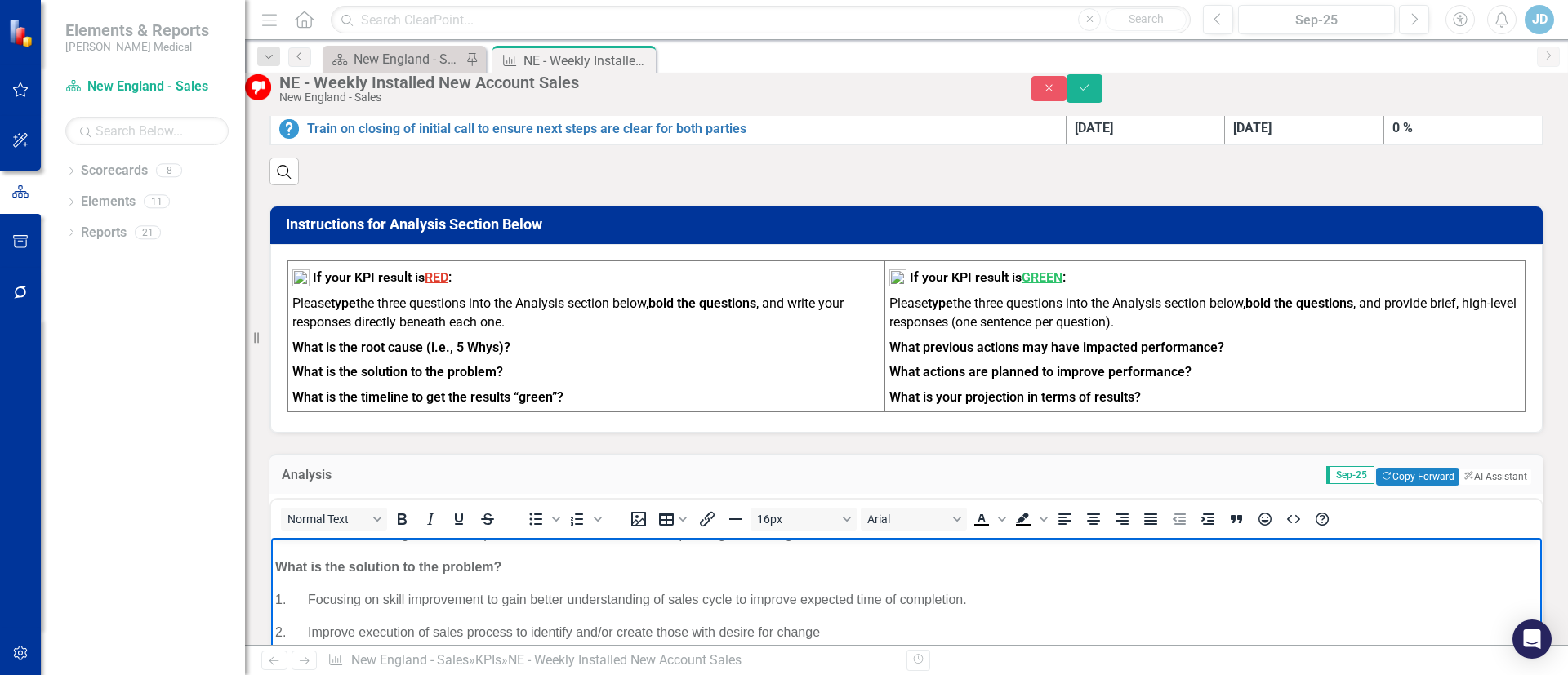
scroll to position [614, 0]
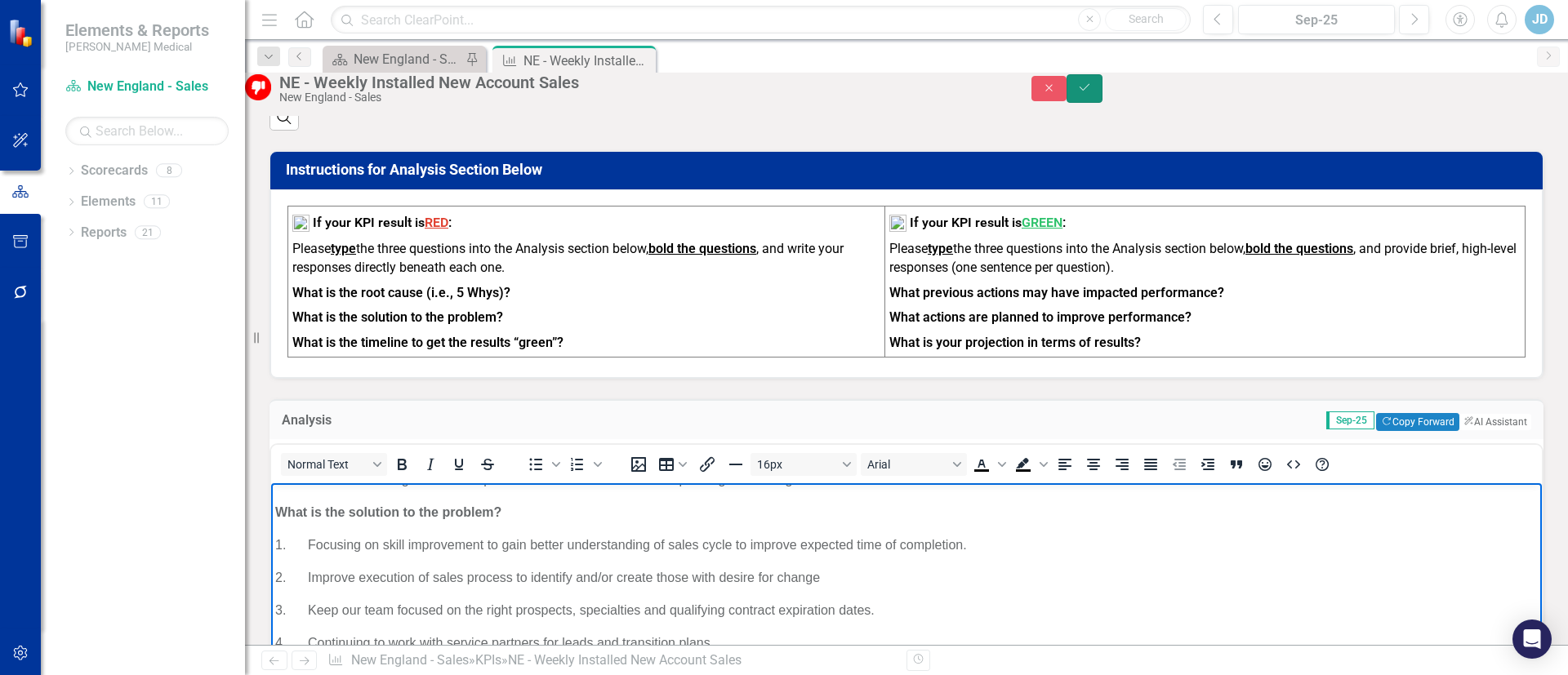
click at [1092, 89] on icon "Save" at bounding box center [1083, 87] width 14 height 12
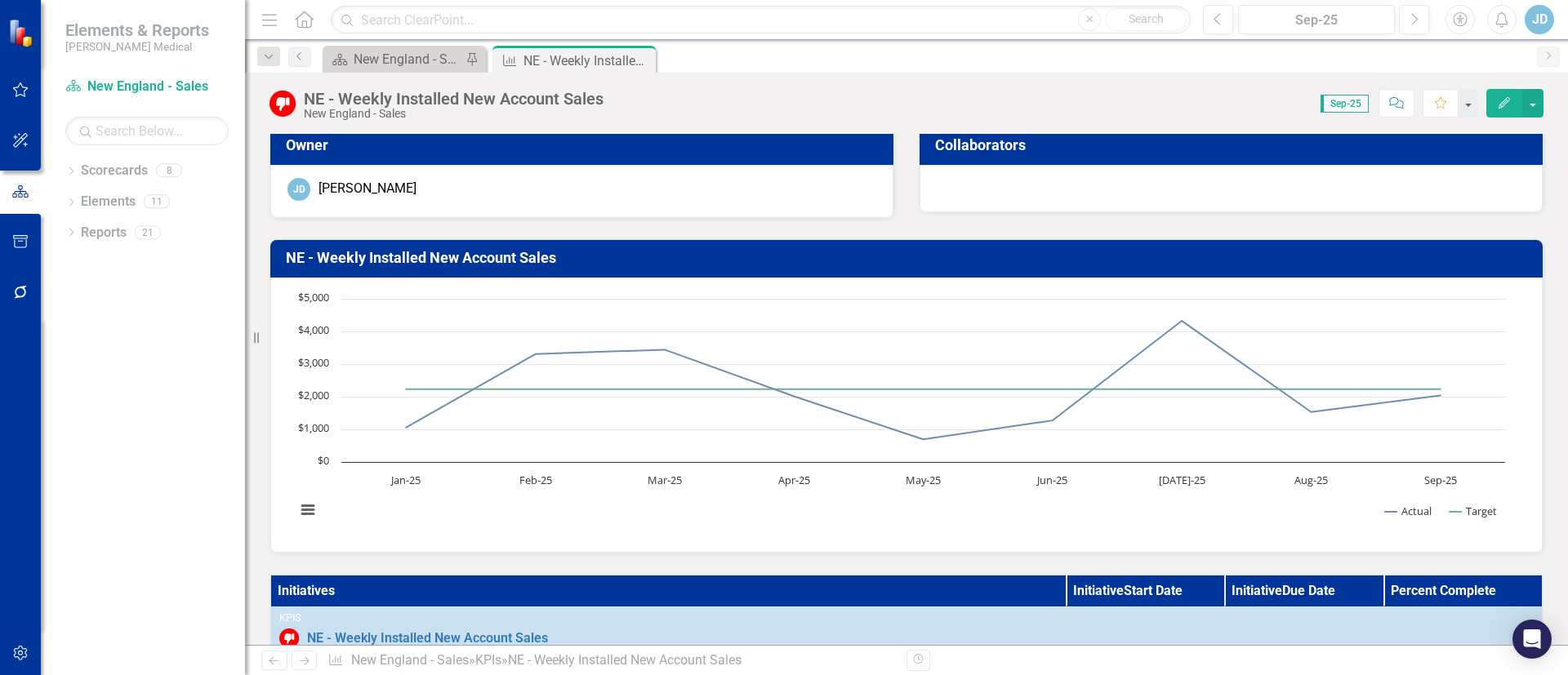
scroll to position [0, 0]
